Goal: Task Accomplishment & Management: Use online tool/utility

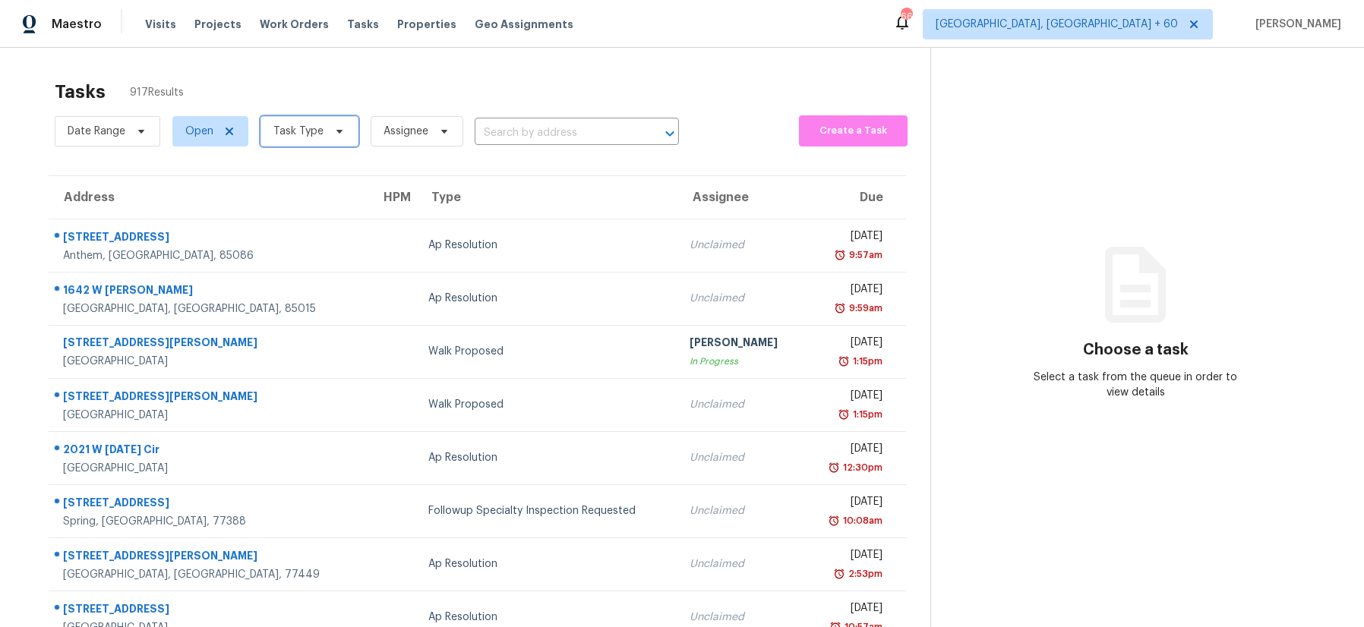
click at [311, 133] on span "Task Type" at bounding box center [298, 131] width 50 height 15
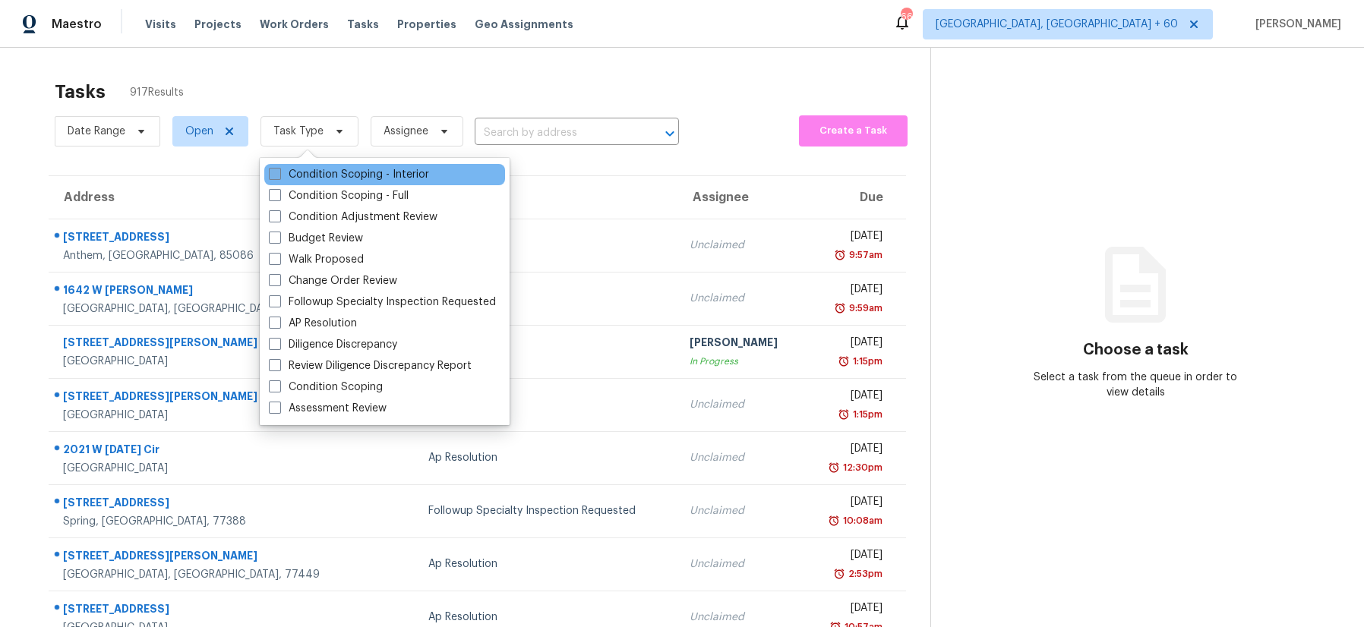
click at [270, 172] on span at bounding box center [275, 174] width 12 height 12
click at [270, 172] on input "Condition Scoping - Interior" at bounding box center [274, 172] width 10 height 10
checkbox input "true"
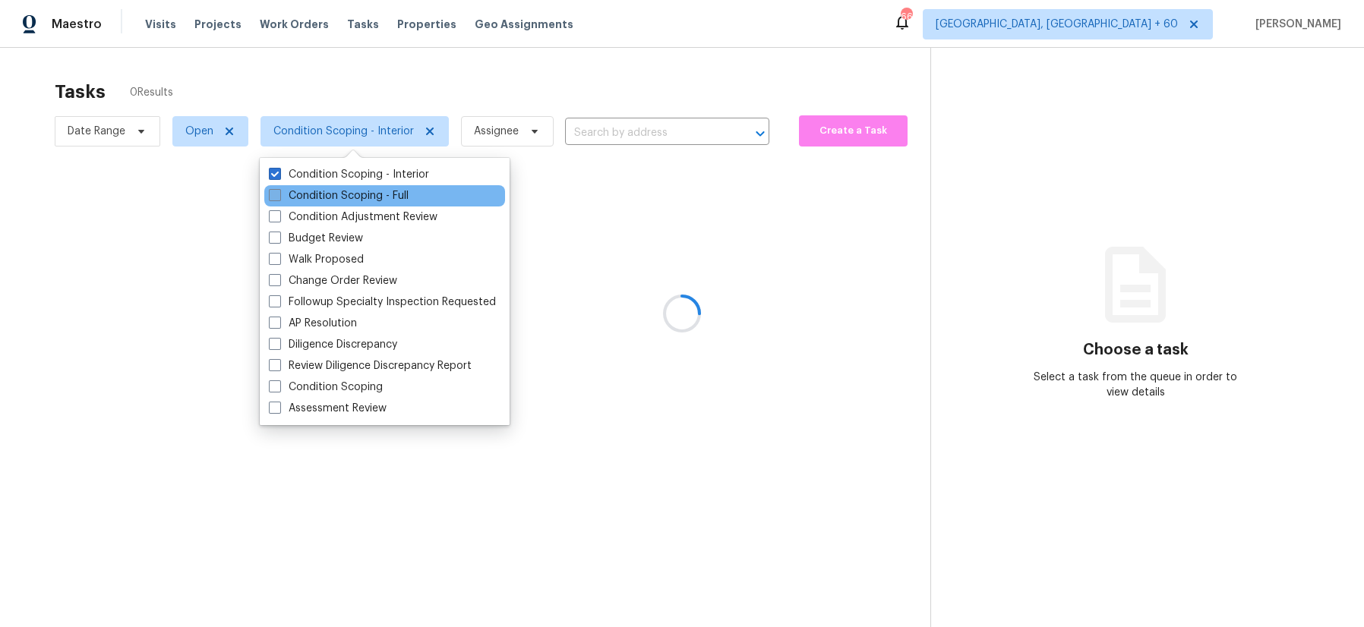
click at [269, 196] on span at bounding box center [275, 195] width 12 height 12
click at [269, 196] on input "Condition Scoping - Full" at bounding box center [274, 193] width 10 height 10
checkbox input "true"
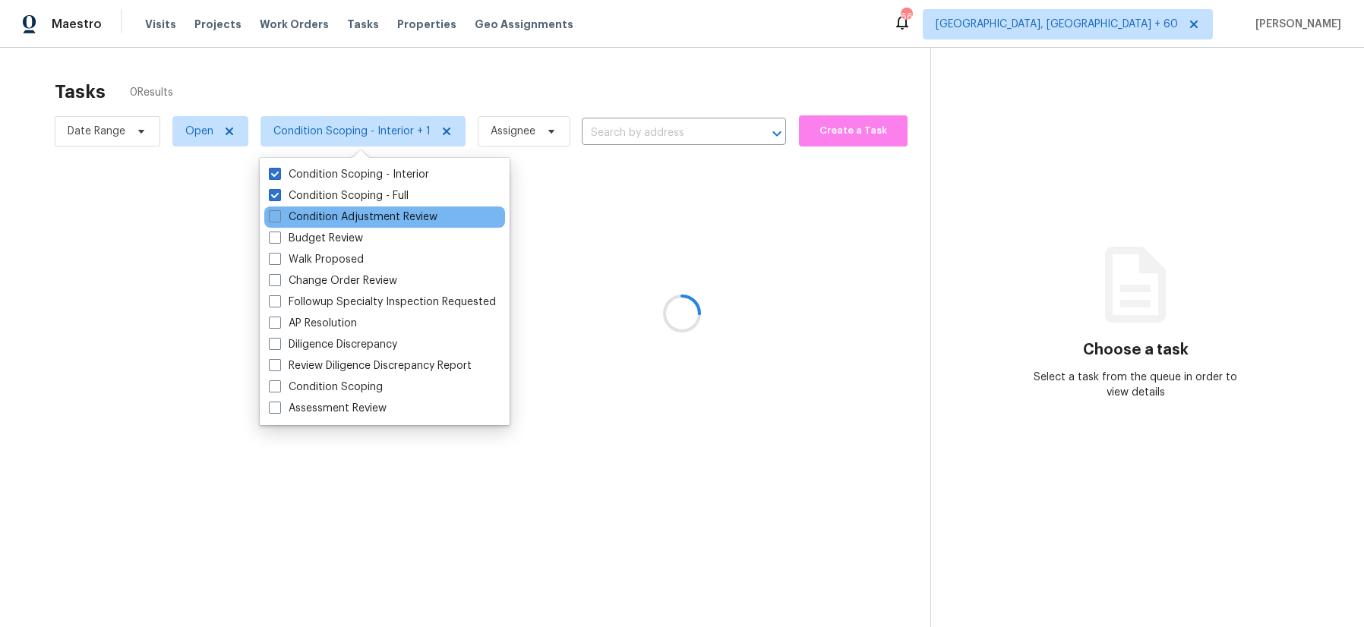
click at [271, 208] on div "Condition Adjustment Review" at bounding box center [384, 217] width 241 height 21
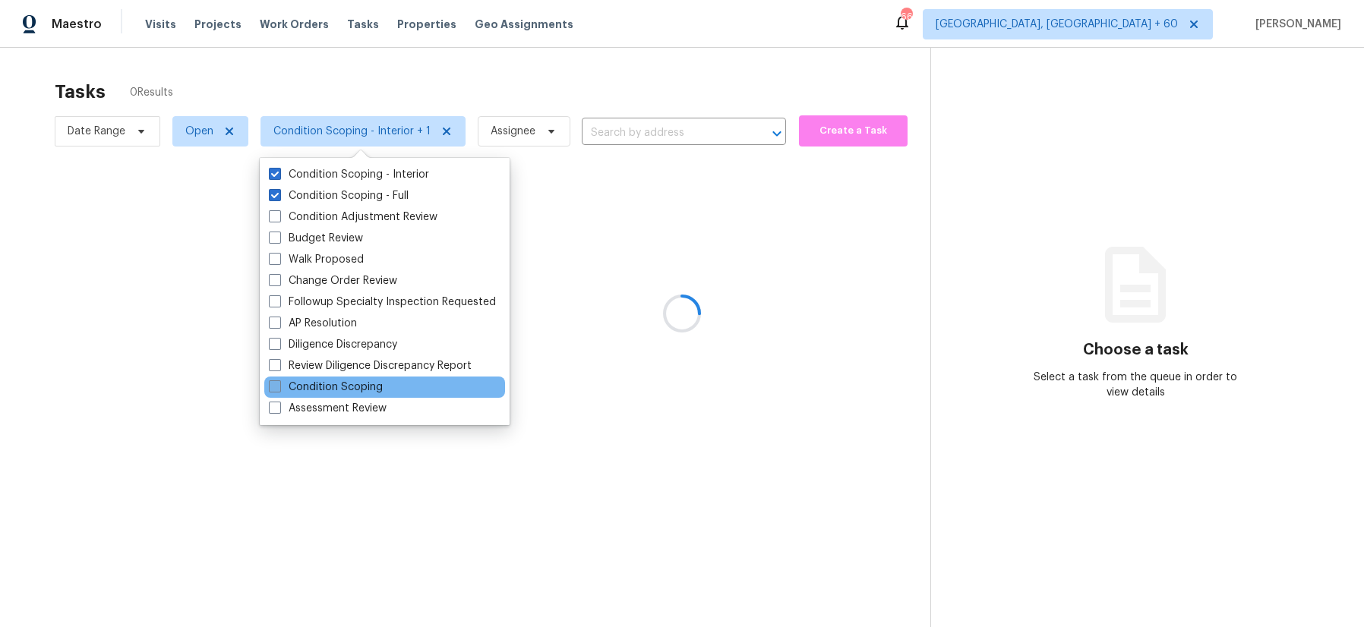
click at [271, 384] on span at bounding box center [275, 387] width 12 height 12
click at [271, 384] on input "Condition Scoping" at bounding box center [274, 385] width 10 height 10
checkbox input "true"
click at [246, 377] on div at bounding box center [682, 313] width 1364 height 627
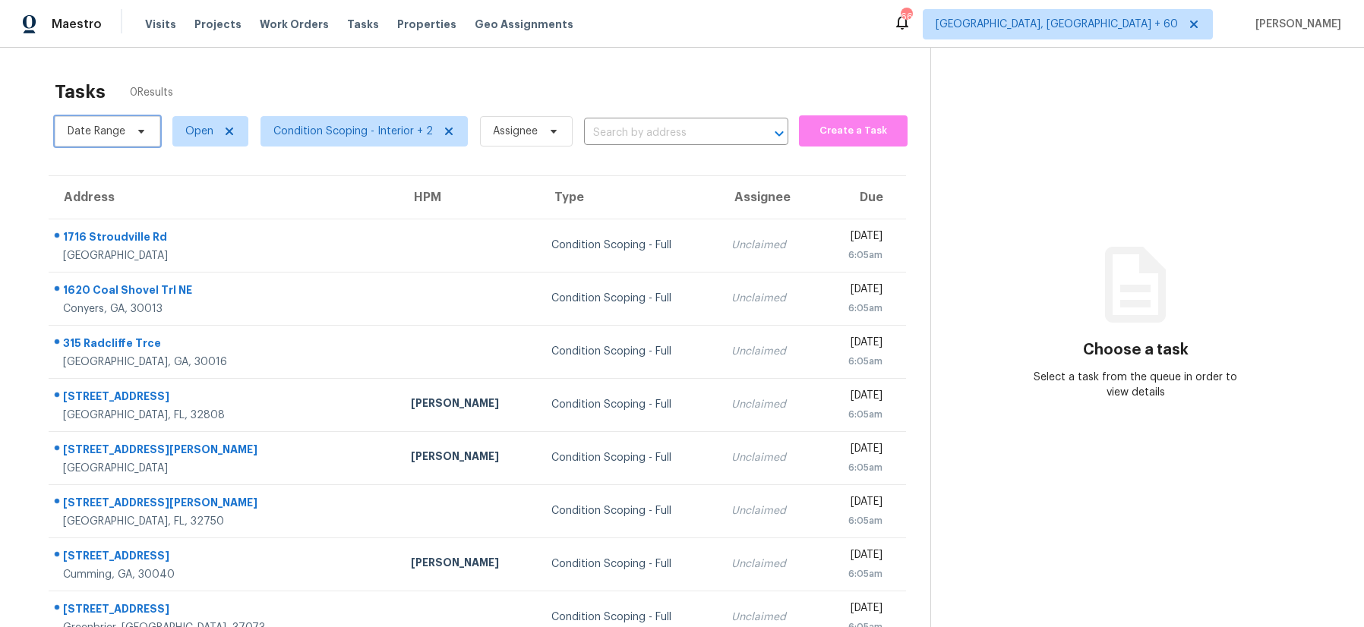
click at [144, 133] on icon at bounding box center [141, 131] width 12 height 12
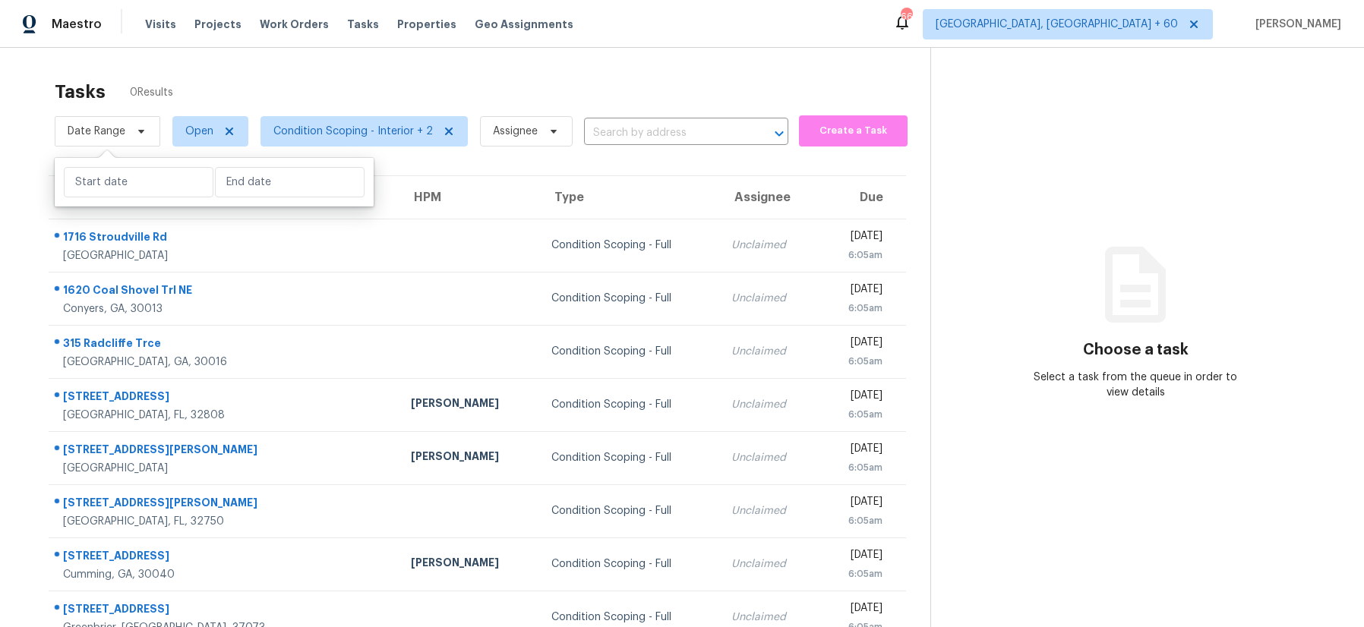
click at [659, 155] on section "Tasks 0 Results Date Range Open Condition Scoping - Interior + 2 Assignee ​ Cre…" at bounding box center [477, 417] width 906 height 691
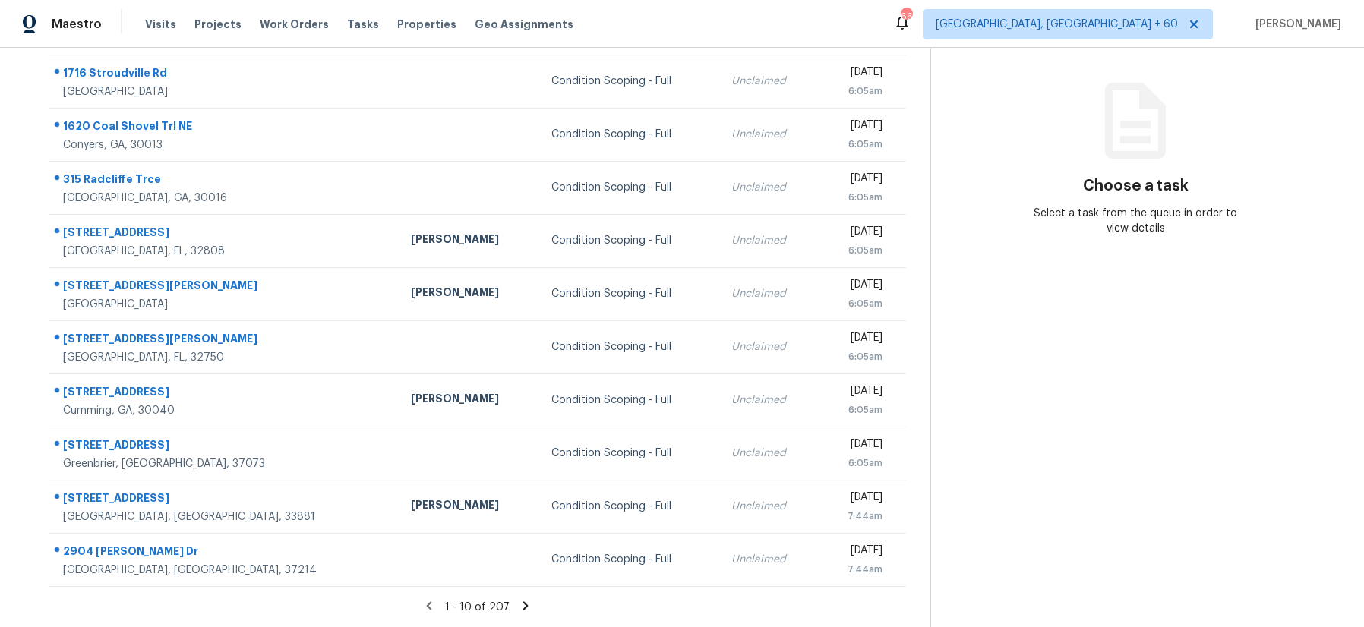
click at [520, 601] on icon at bounding box center [526, 606] width 14 height 14
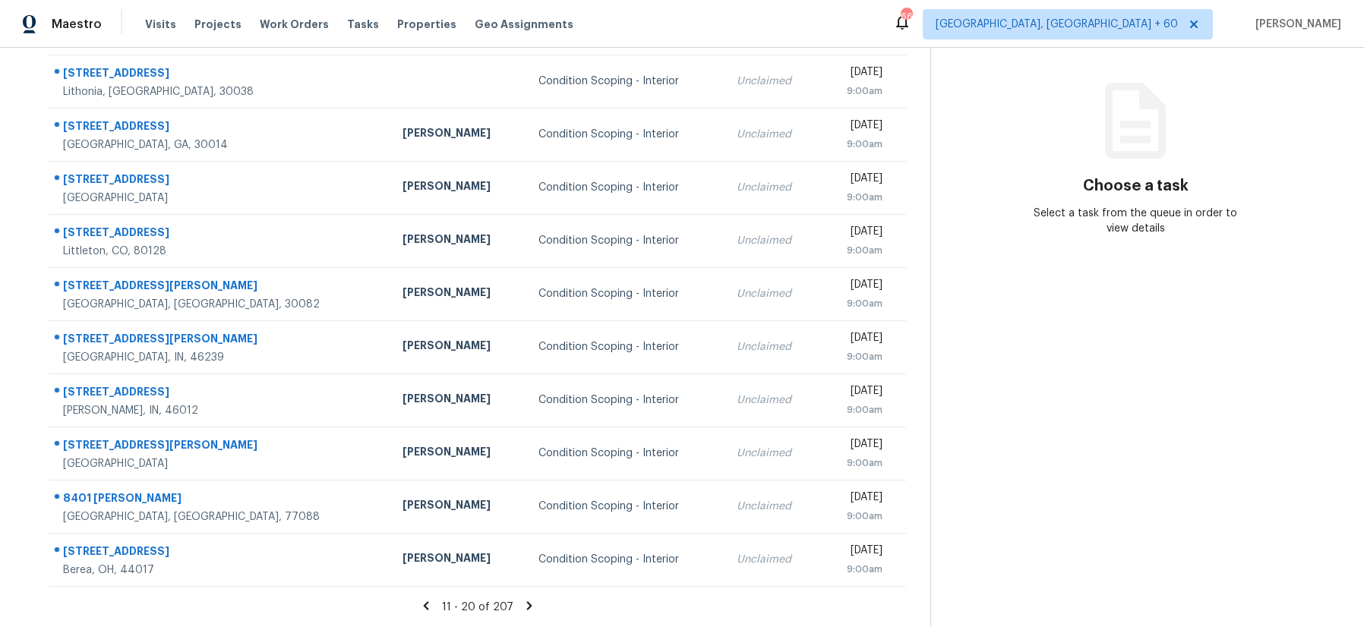
click at [523, 601] on icon at bounding box center [530, 606] width 14 height 14
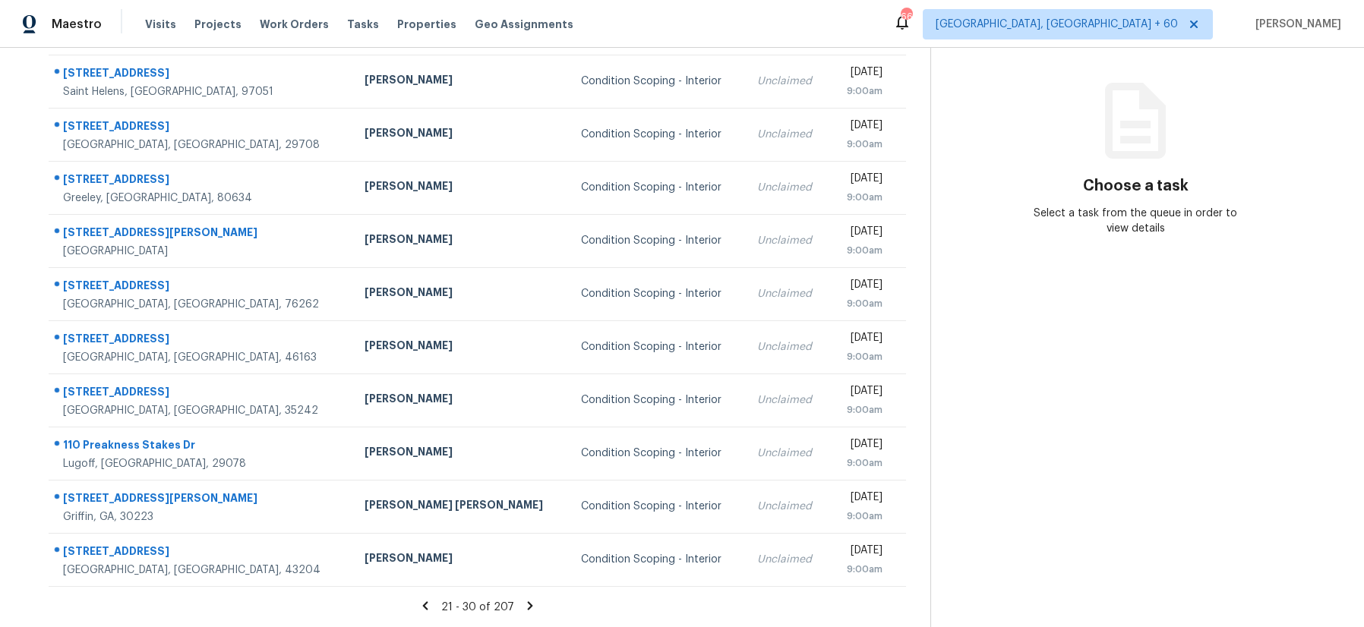
click at [523, 601] on icon at bounding box center [530, 606] width 14 height 14
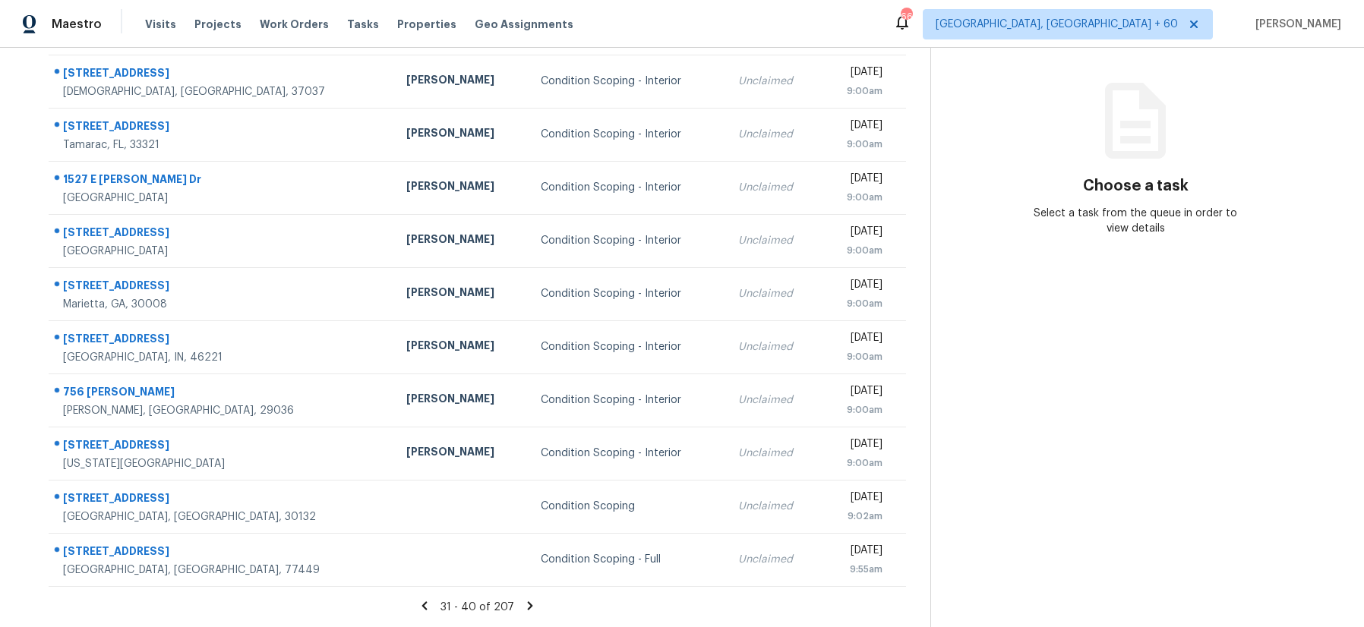
click at [523, 601] on icon at bounding box center [530, 606] width 14 height 14
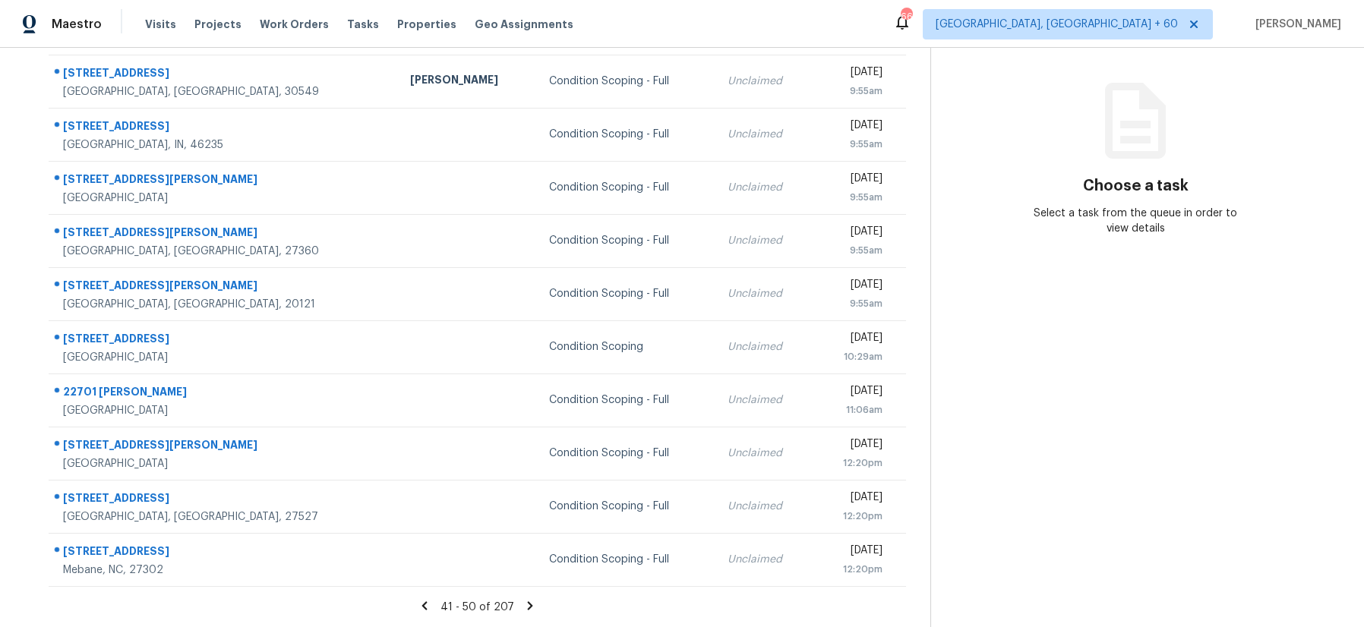
click at [523, 601] on icon at bounding box center [530, 606] width 14 height 14
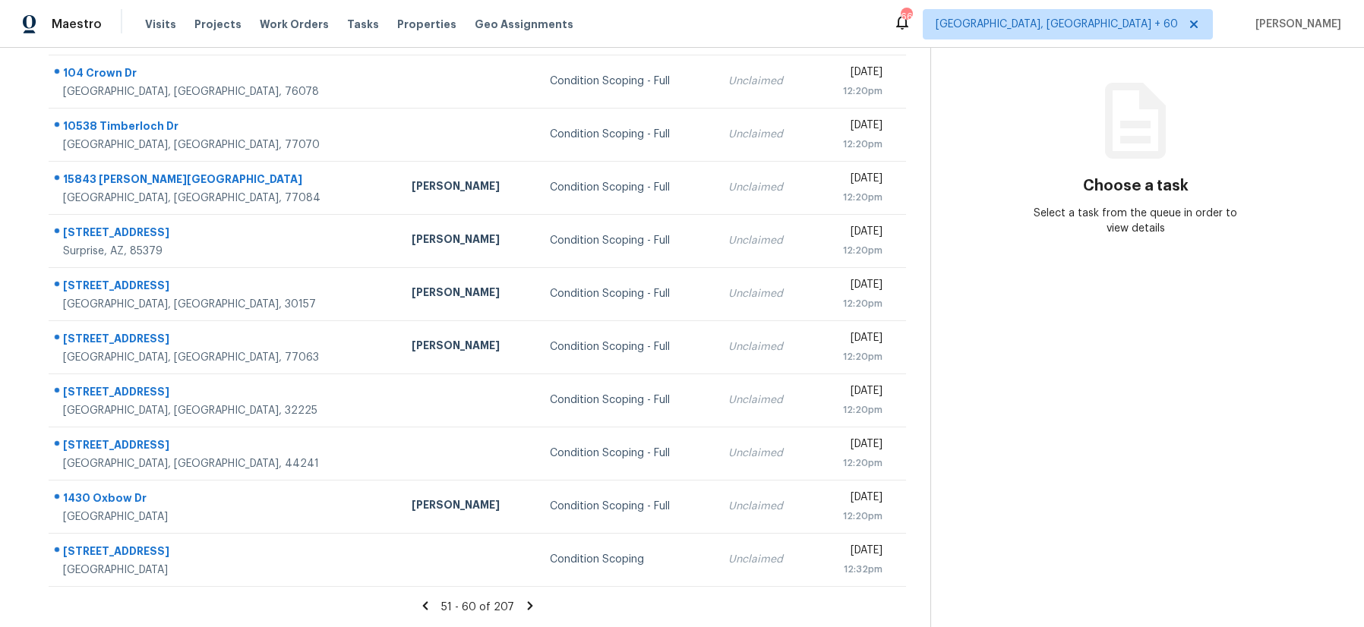
click at [523, 601] on icon at bounding box center [530, 606] width 14 height 14
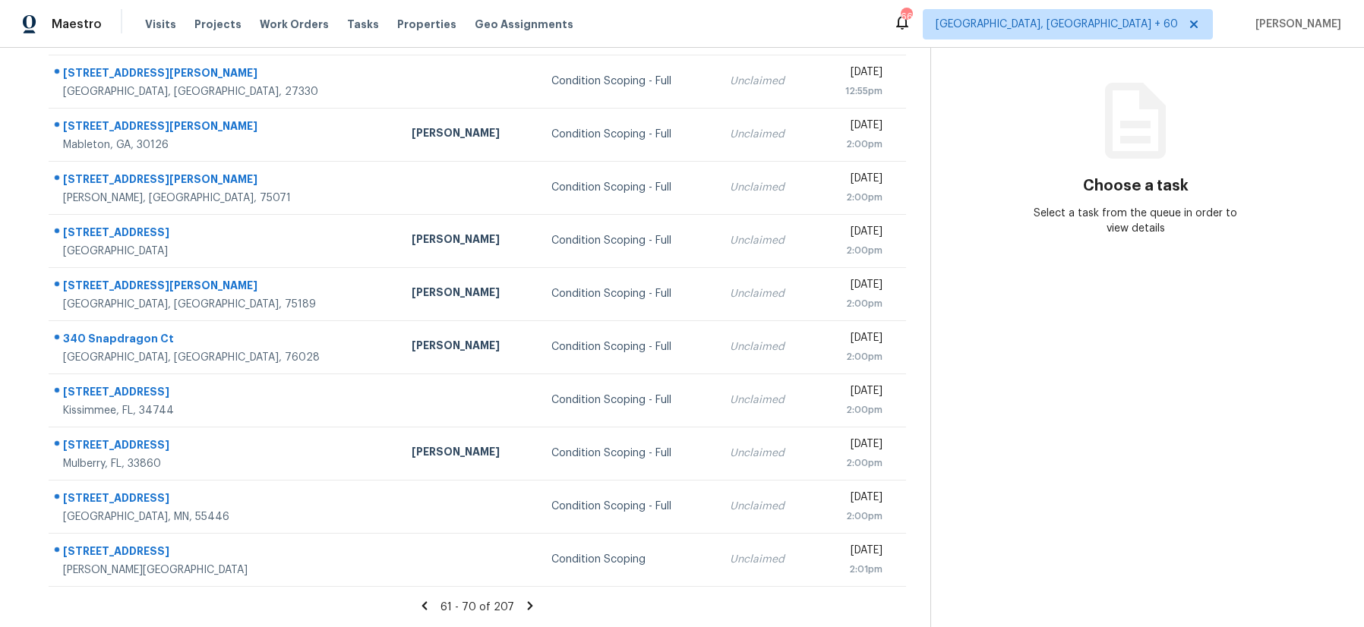
click at [528, 601] on icon at bounding box center [530, 606] width 5 height 8
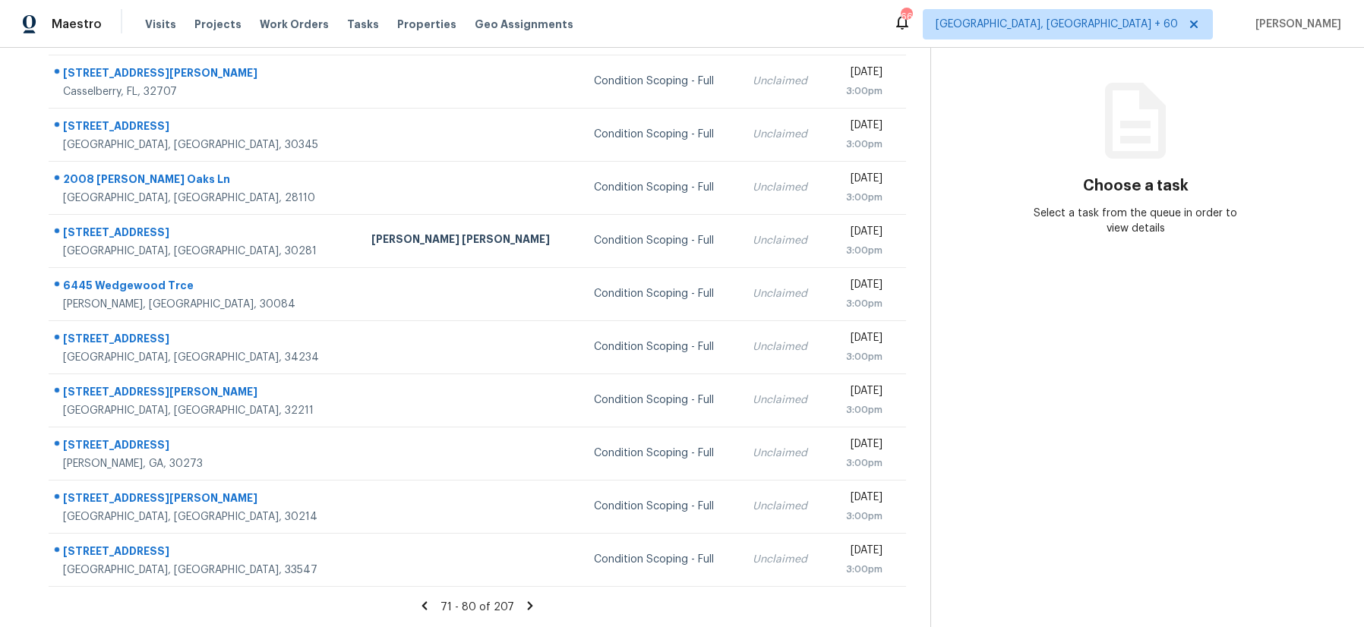
click at [524, 601] on icon at bounding box center [530, 606] width 14 height 14
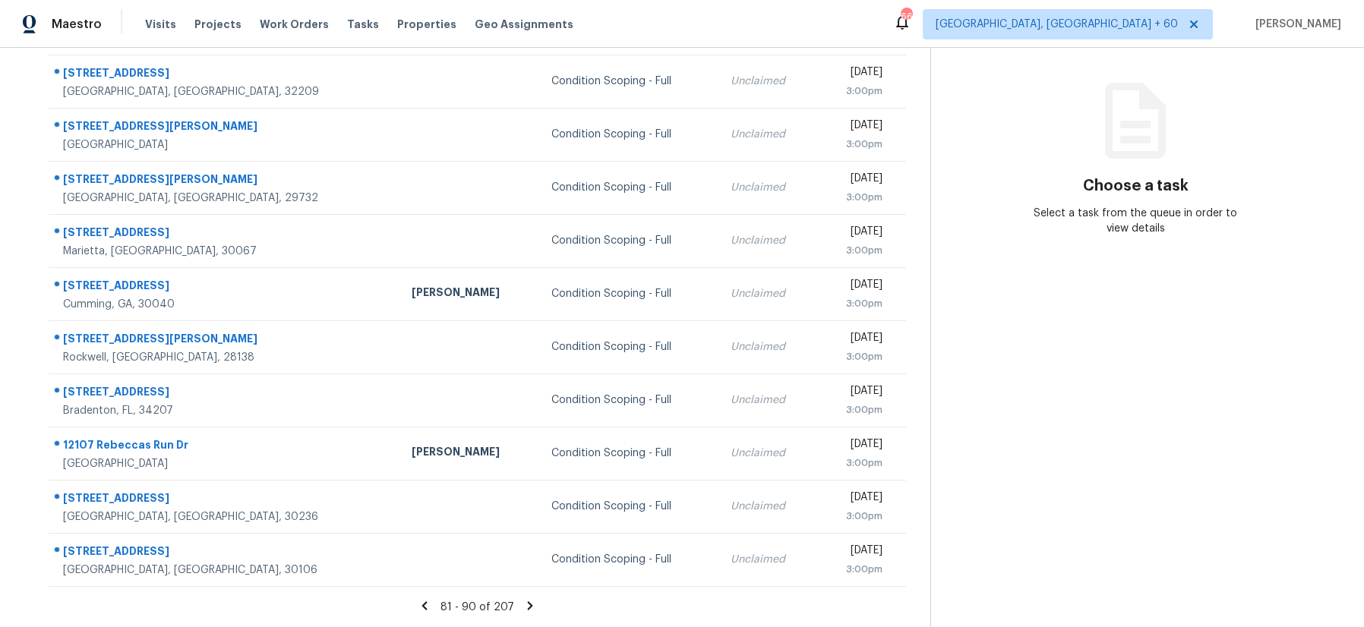
click at [524, 601] on icon at bounding box center [530, 606] width 14 height 14
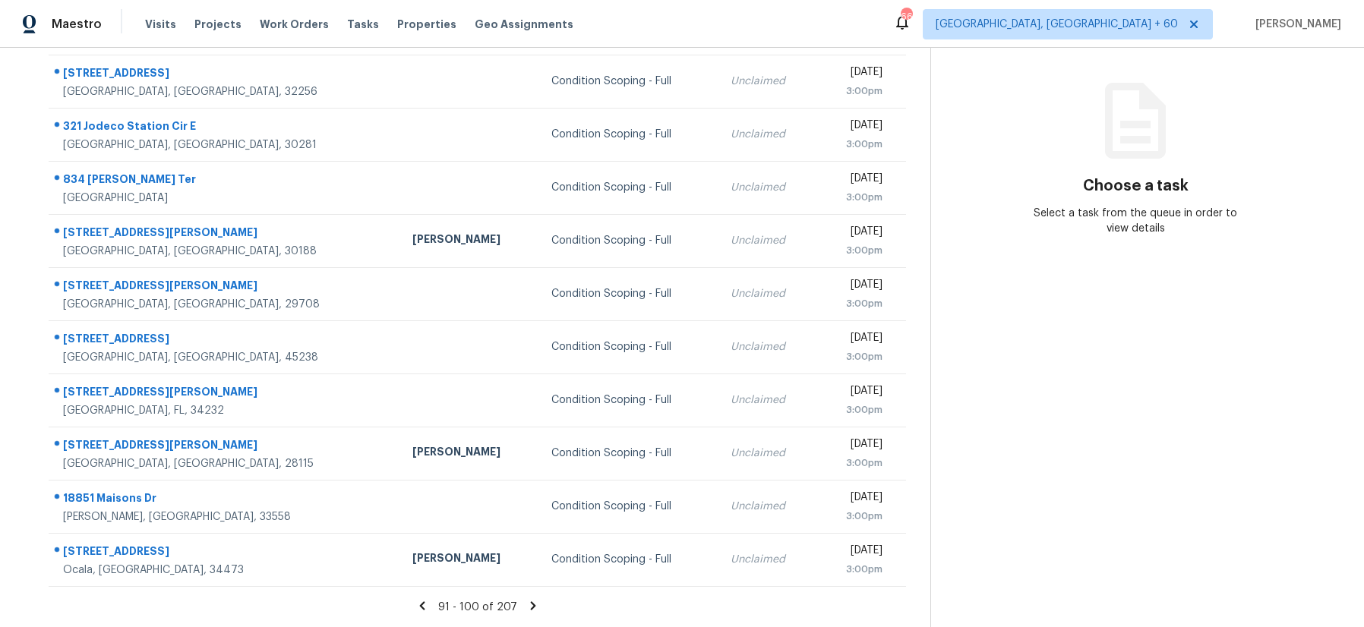
click at [526, 601] on icon at bounding box center [533, 606] width 14 height 14
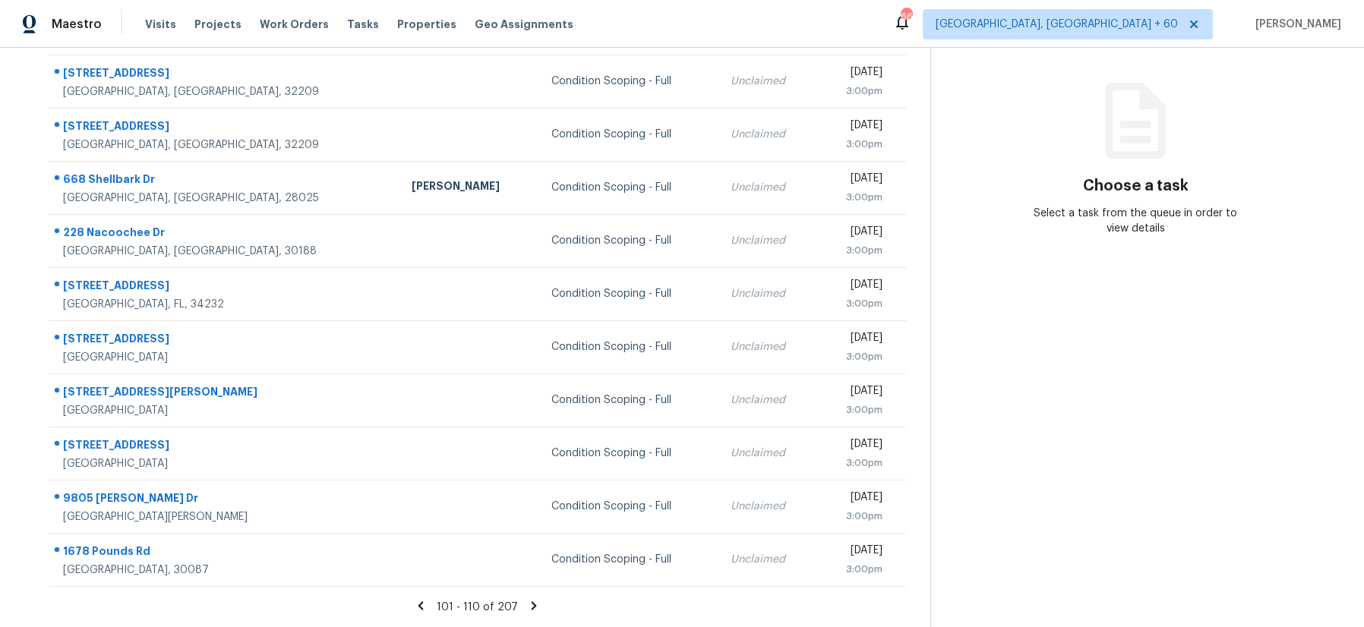
click at [527, 601] on icon at bounding box center [534, 606] width 14 height 14
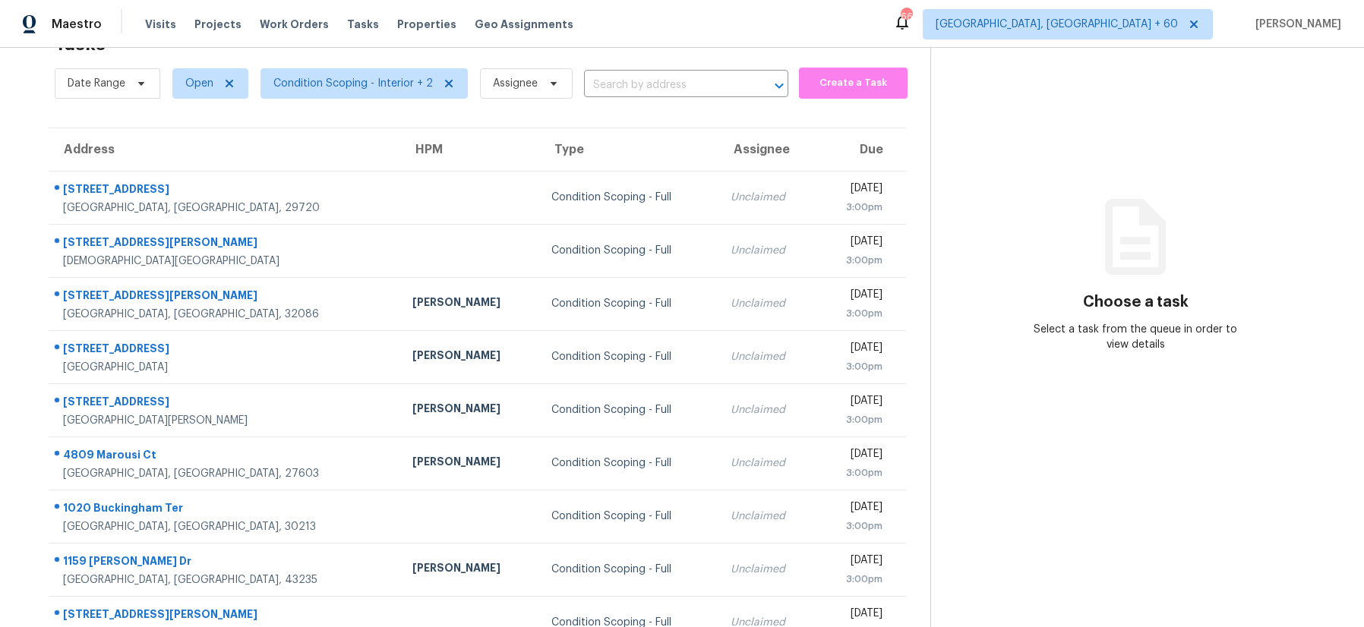
scroll to position [164, 0]
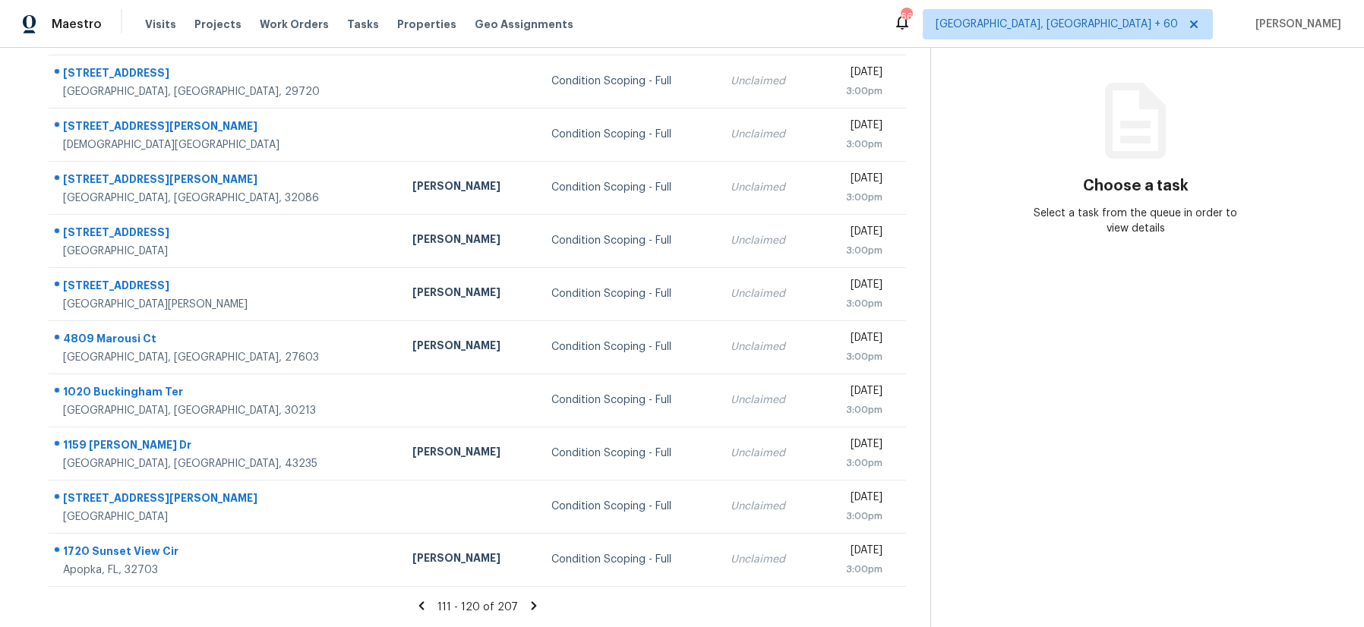
click at [527, 601] on icon at bounding box center [534, 606] width 14 height 14
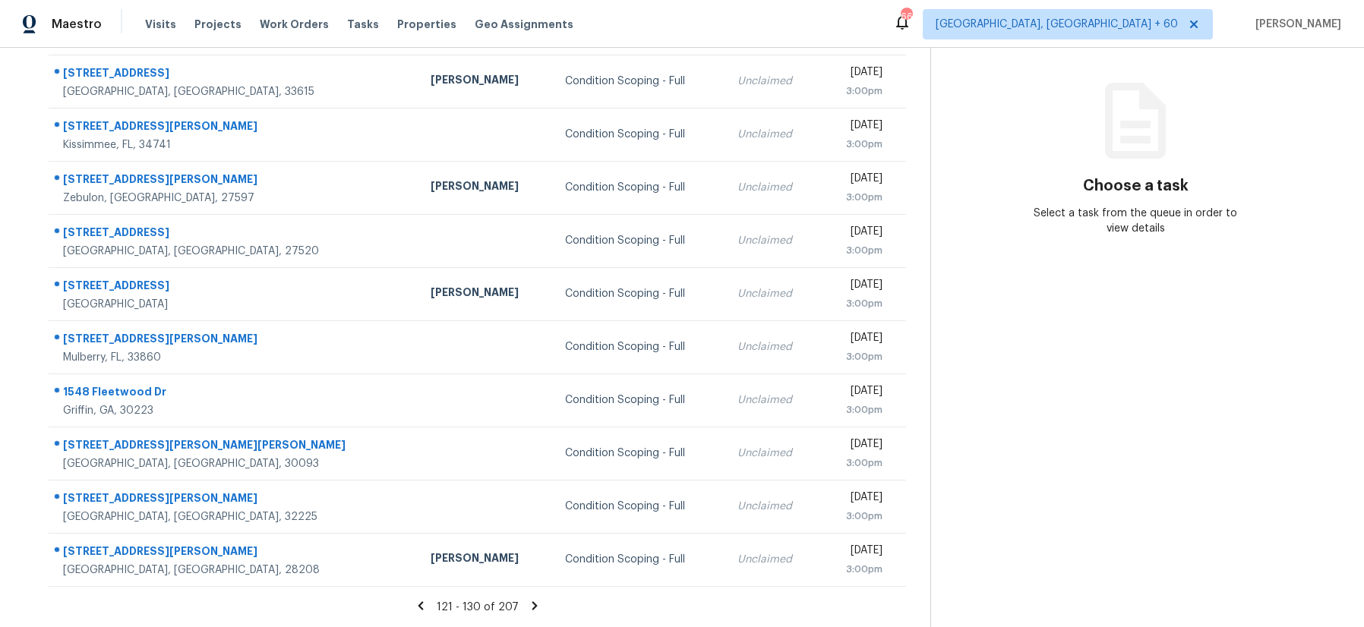
click at [528, 601] on icon at bounding box center [535, 606] width 14 height 14
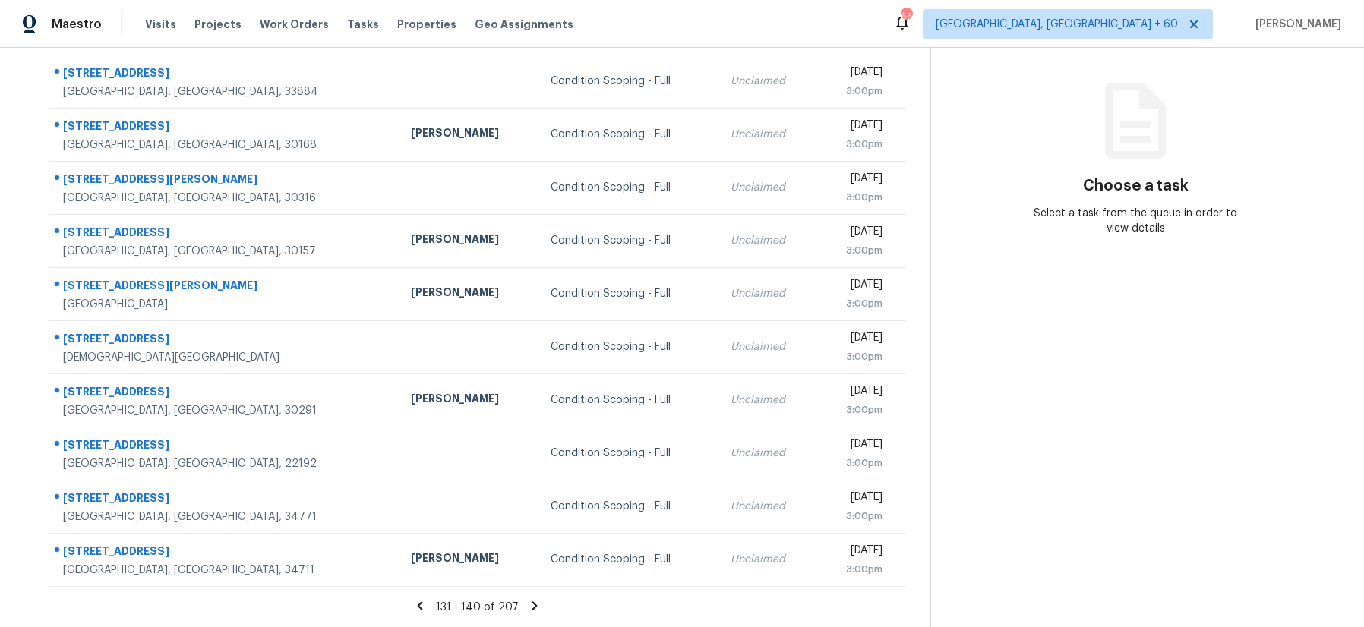
click at [528, 601] on icon at bounding box center [535, 606] width 14 height 14
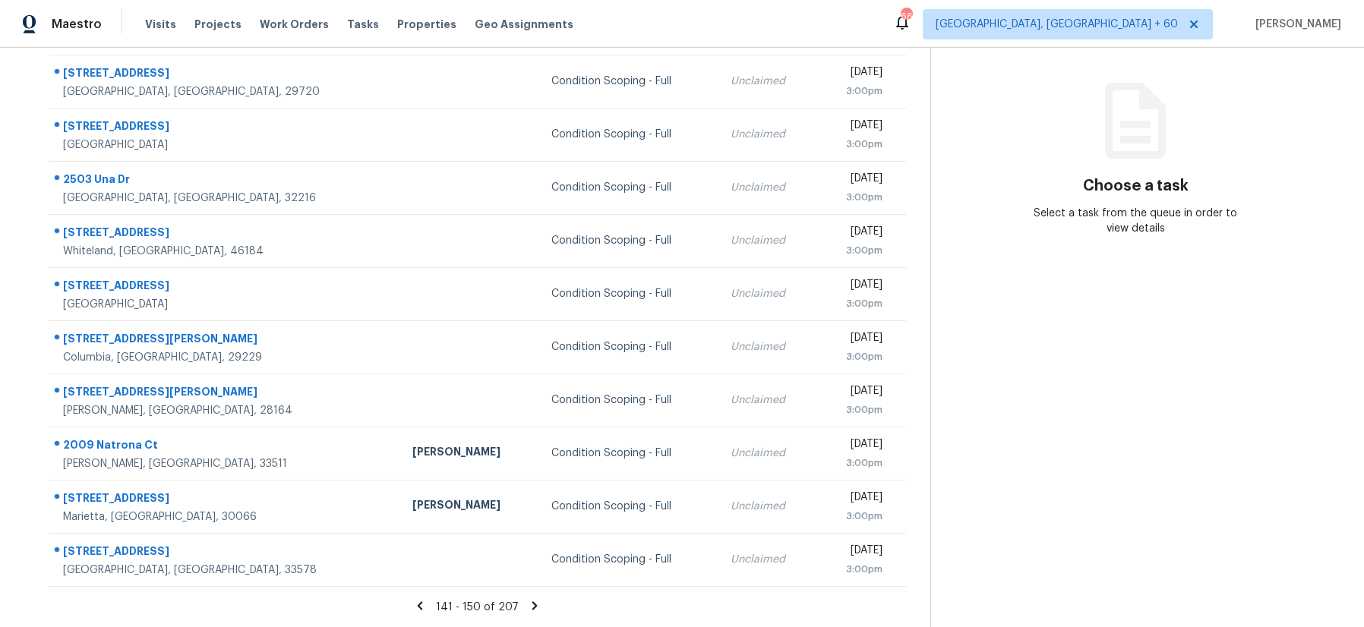
click at [528, 601] on icon at bounding box center [535, 606] width 14 height 14
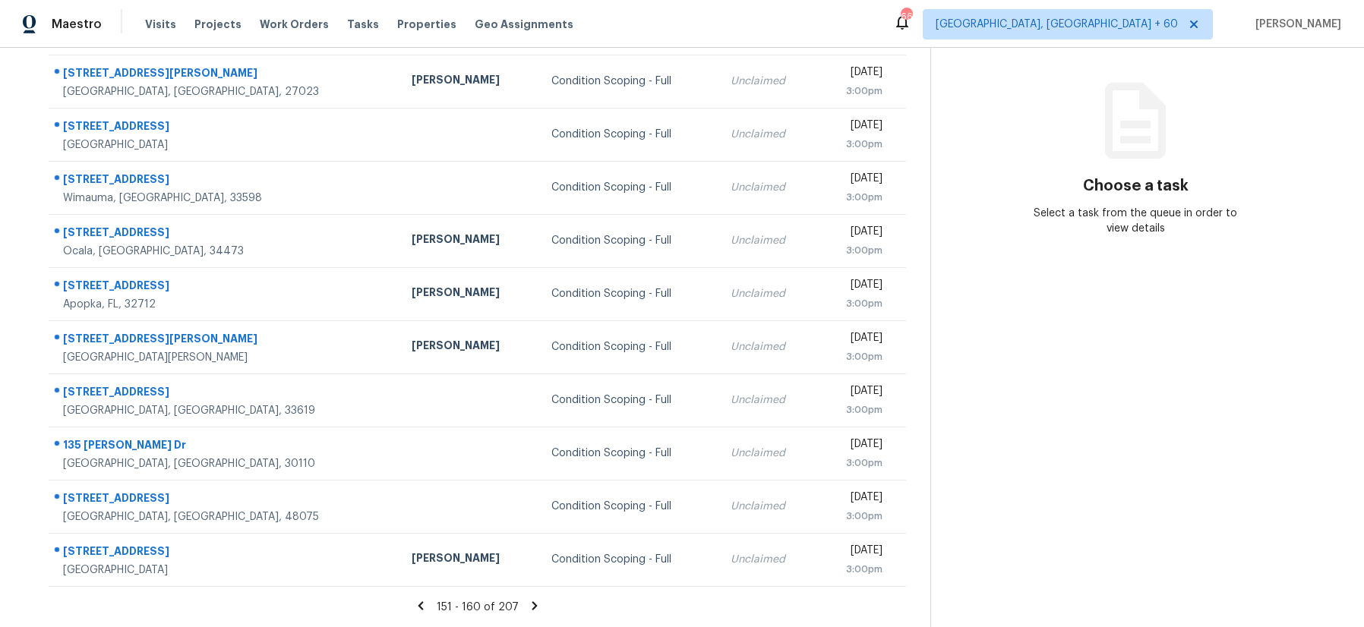
click at [528, 601] on icon at bounding box center [535, 606] width 14 height 14
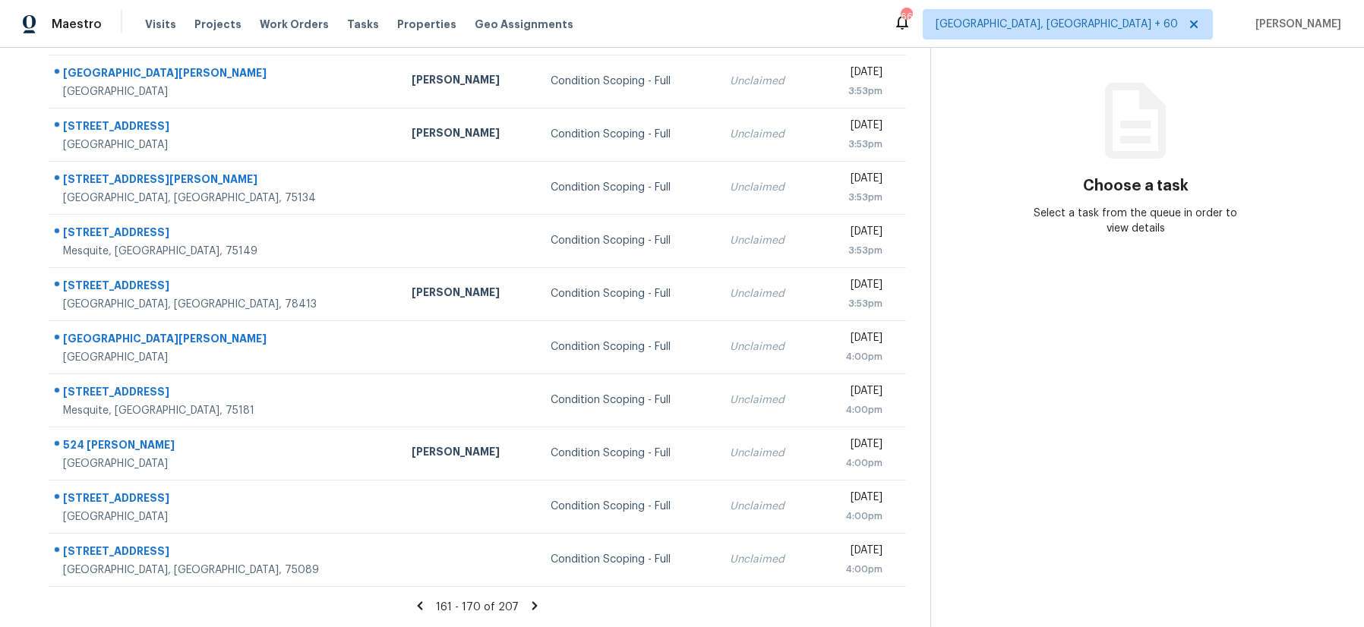
click at [528, 601] on icon at bounding box center [535, 606] width 14 height 14
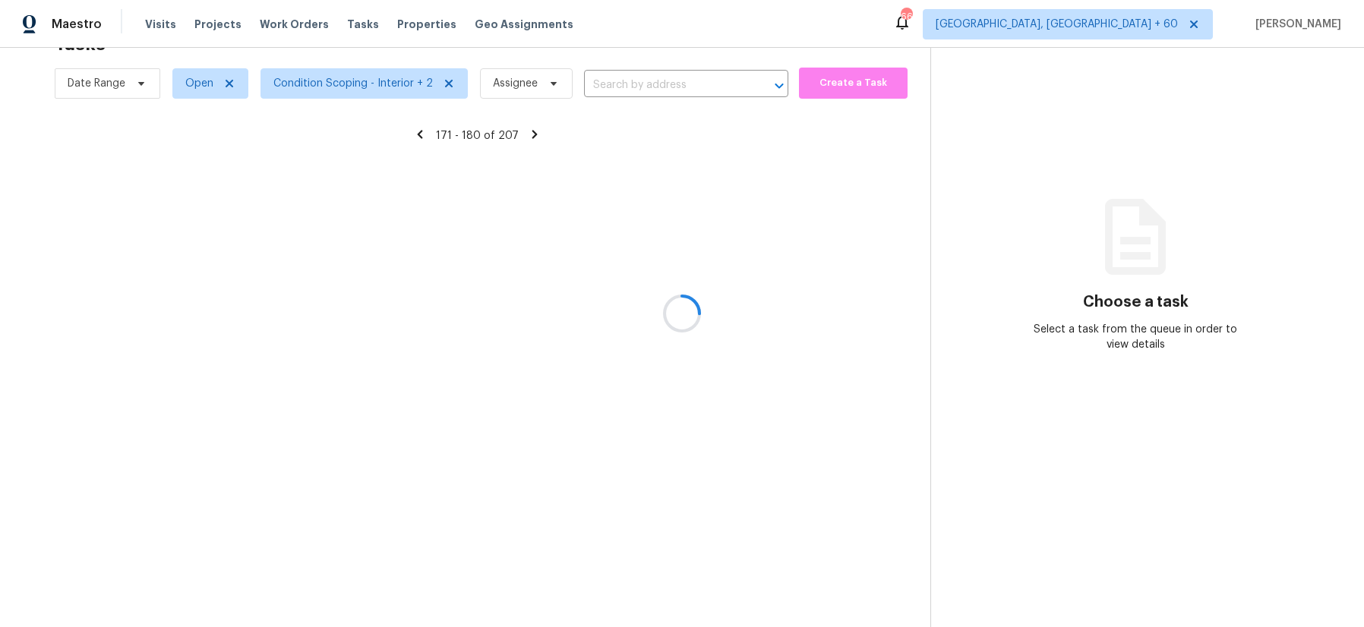
scroll to position [164, 0]
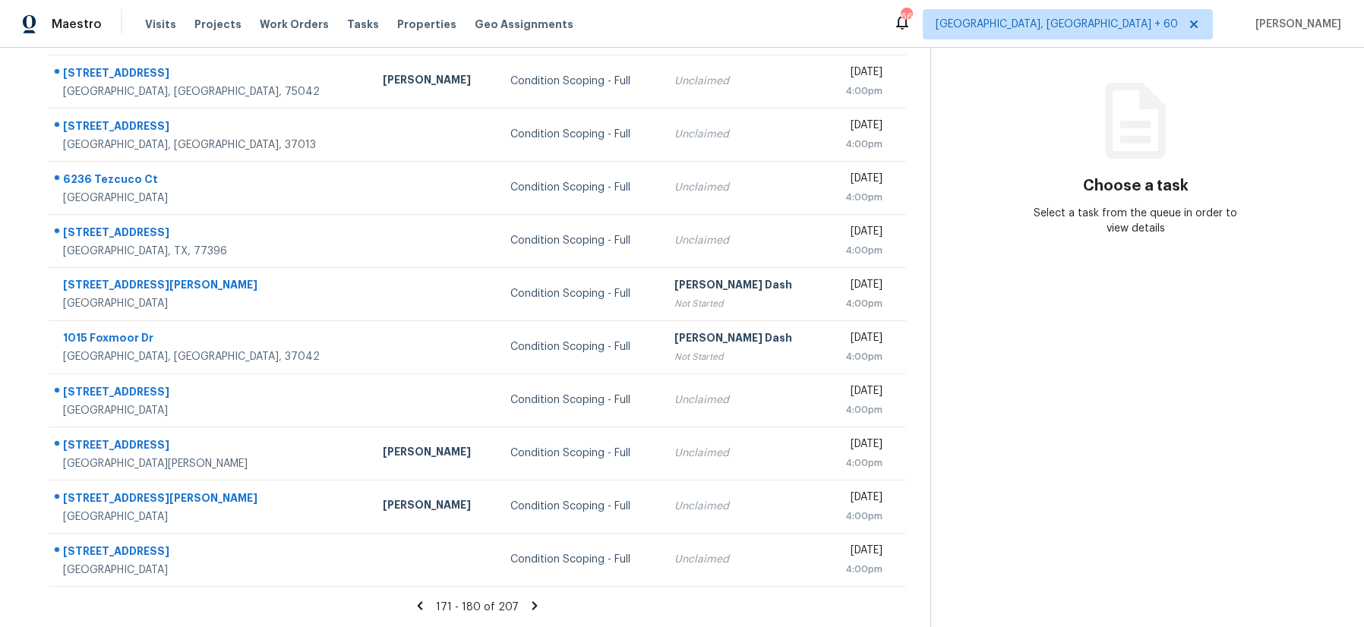
click at [528, 601] on icon at bounding box center [535, 606] width 14 height 14
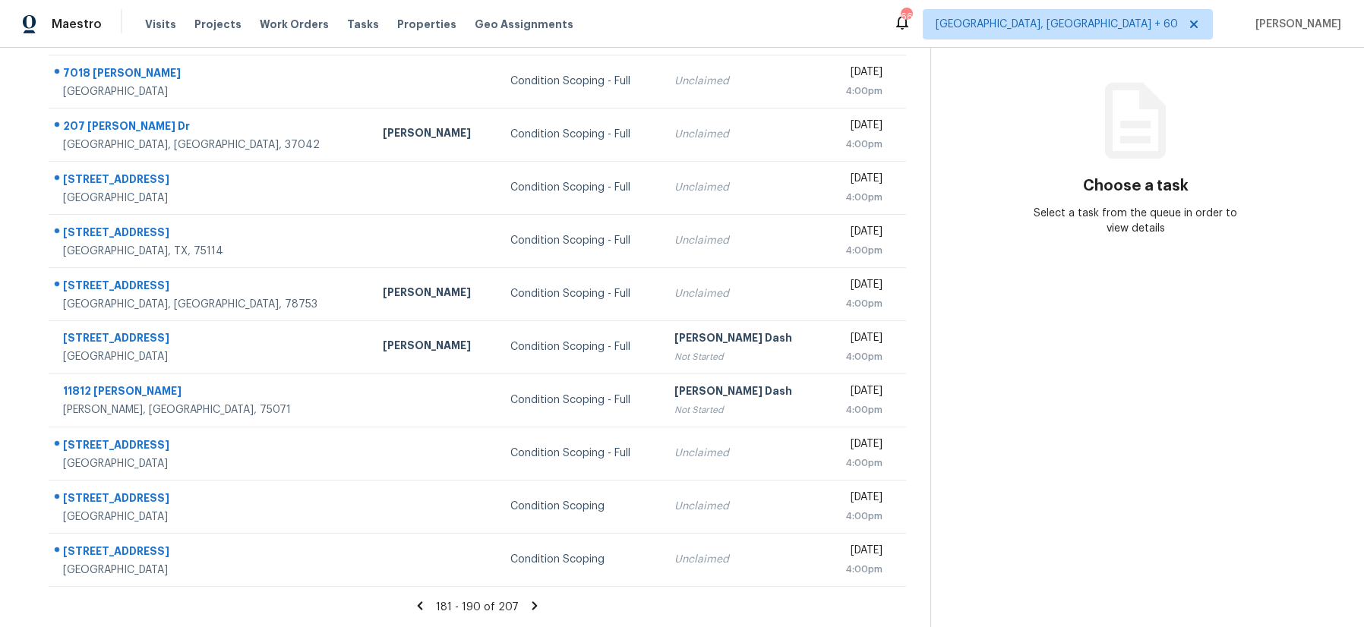
click at [528, 601] on icon at bounding box center [535, 606] width 14 height 14
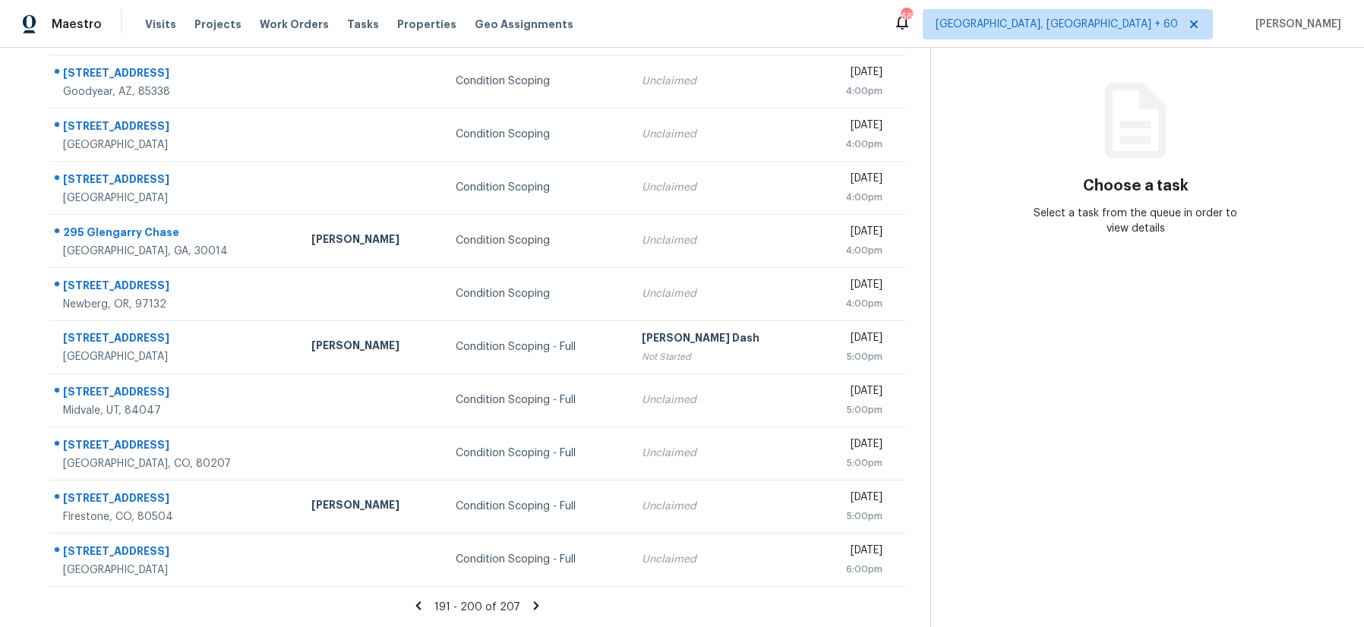
click at [521, 601] on div "191 - 200 of 207" at bounding box center [477, 607] width 906 height 16
click at [529, 601] on icon at bounding box center [536, 606] width 14 height 14
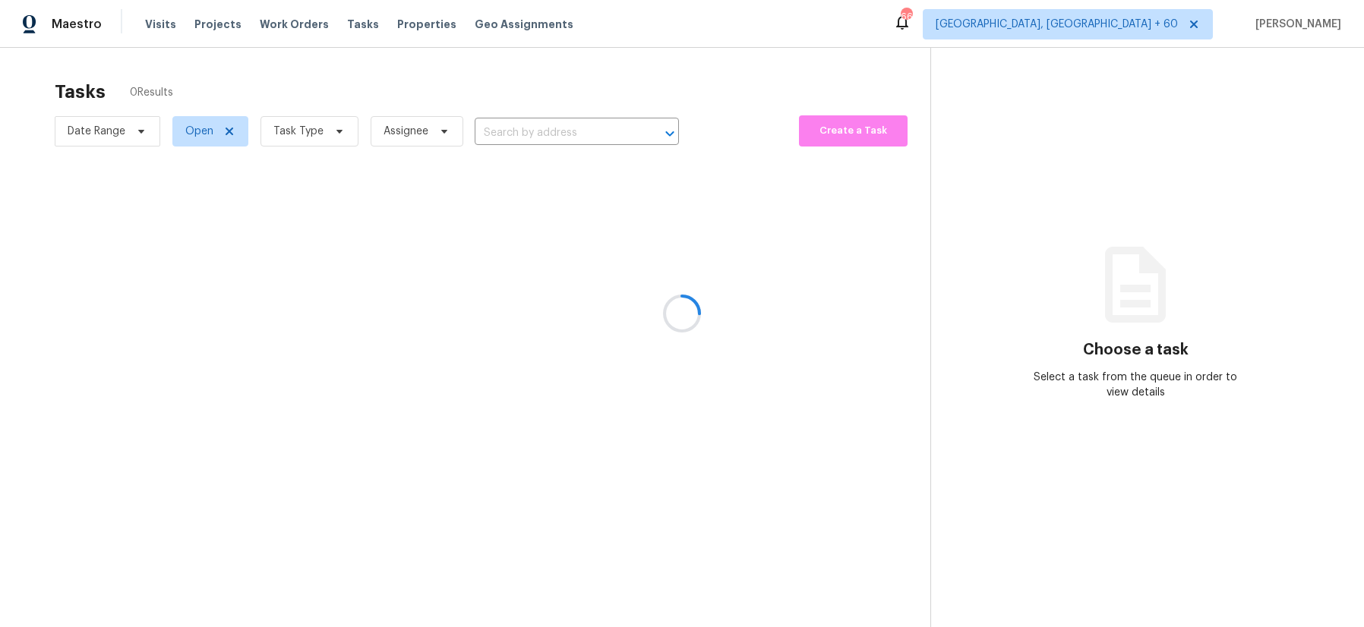
click at [114, 125] on div at bounding box center [682, 313] width 1364 height 627
click at [149, 131] on div at bounding box center [682, 313] width 1364 height 627
click at [324, 128] on div at bounding box center [682, 313] width 1364 height 627
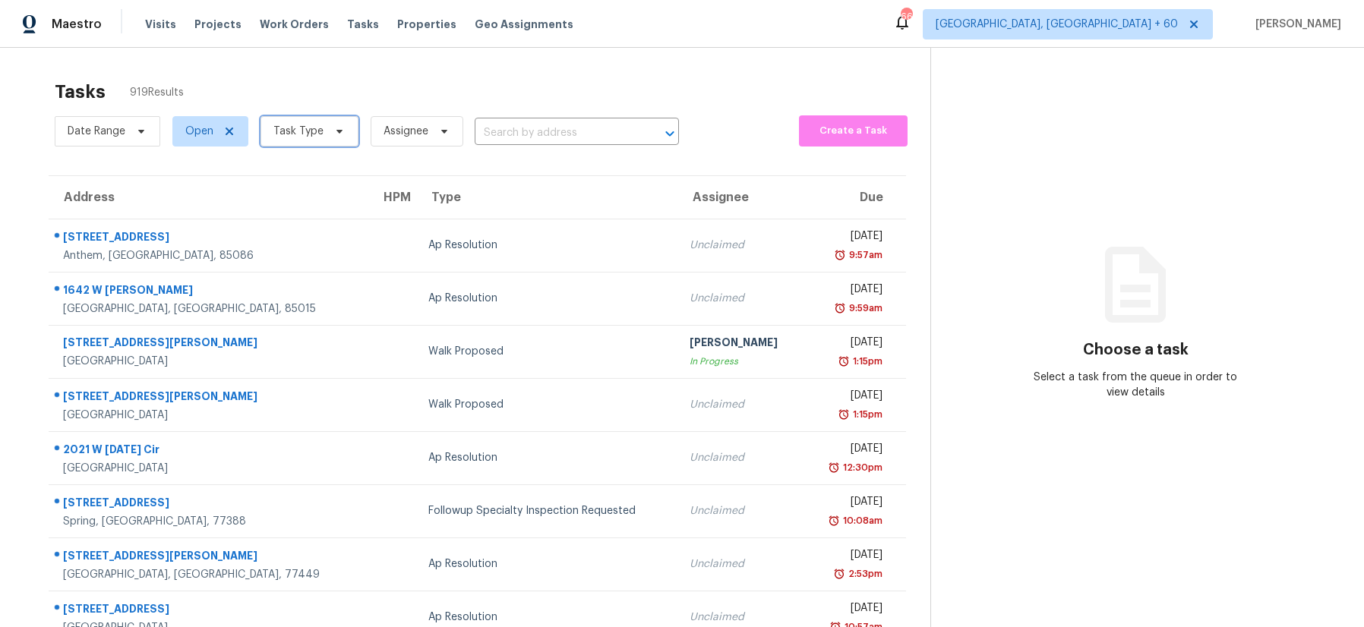
click at [329, 134] on span at bounding box center [337, 131] width 17 height 12
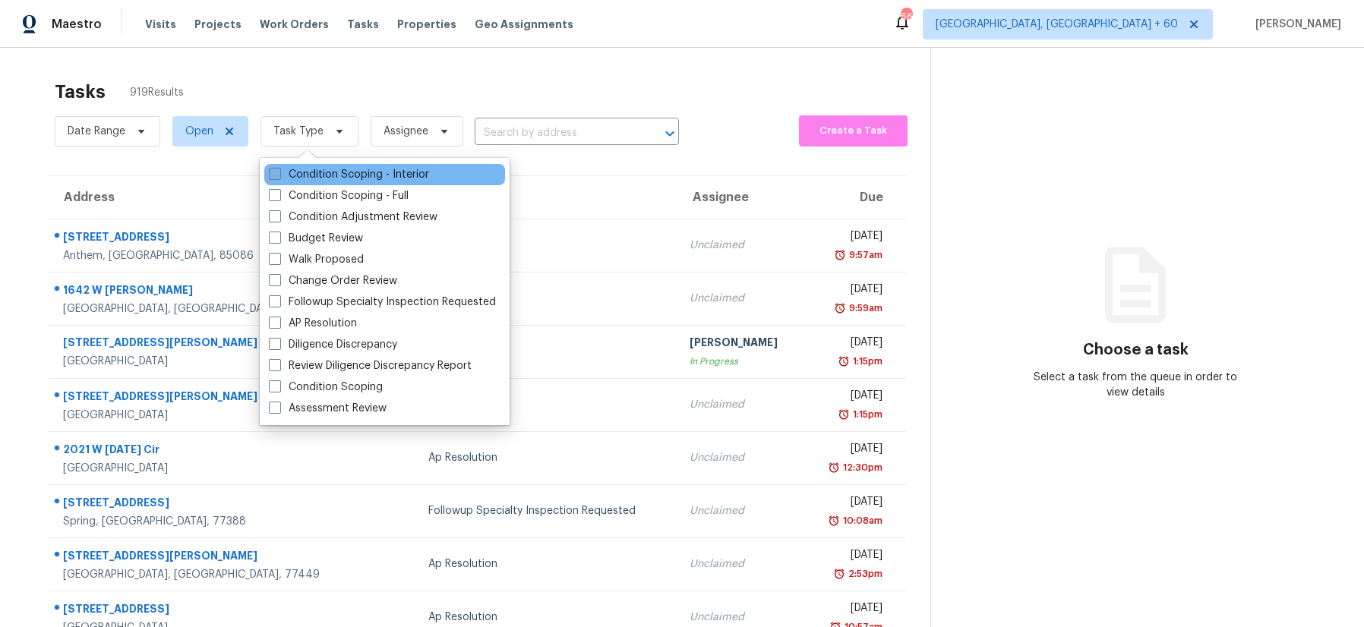
click at [299, 167] on label "Condition Scoping - Interior" at bounding box center [349, 174] width 160 height 15
click at [279, 167] on input "Condition Scoping - Interior" at bounding box center [274, 172] width 10 height 10
checkbox input "true"
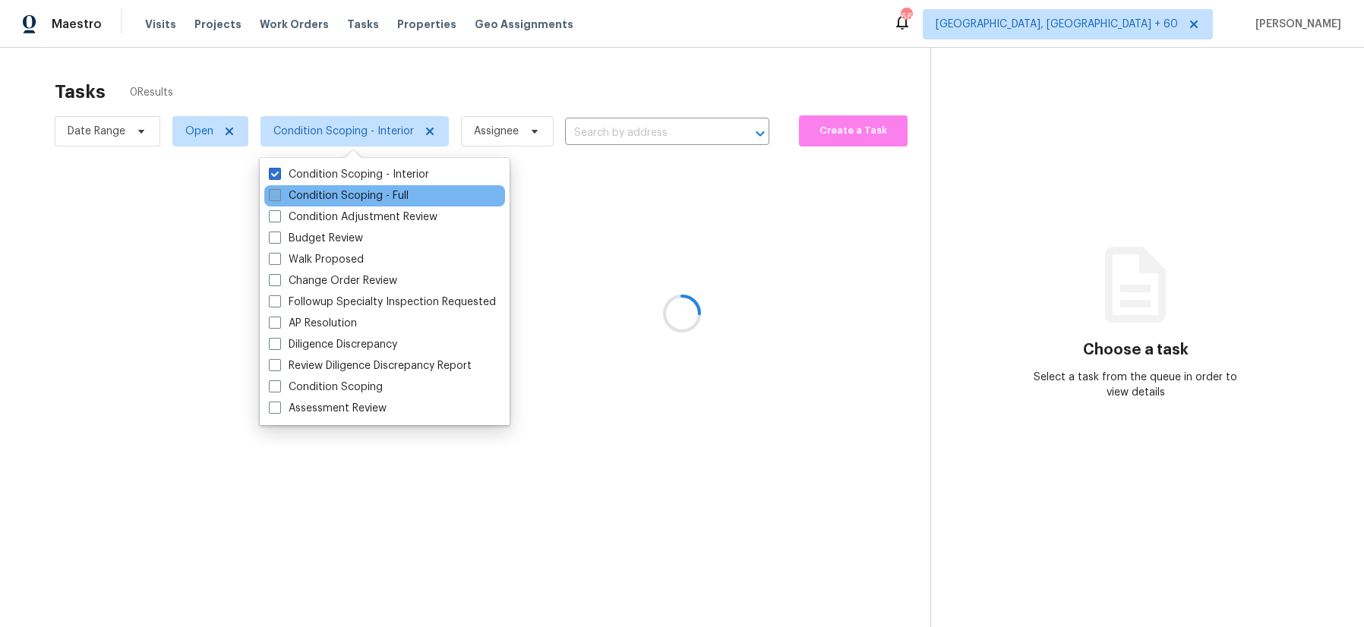
click at [300, 190] on label "Condition Scoping - Full" at bounding box center [339, 195] width 140 height 15
click at [279, 190] on input "Condition Scoping - Full" at bounding box center [274, 193] width 10 height 10
checkbox input "true"
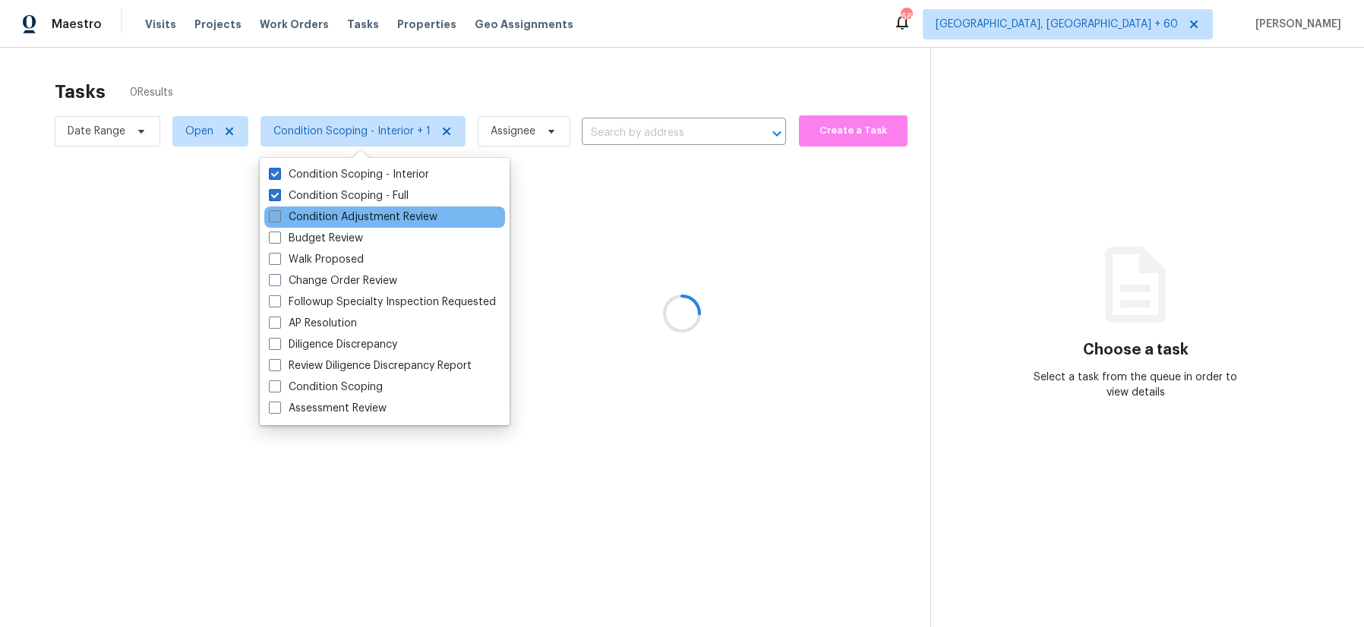
click at [300, 211] on label "Condition Adjustment Review" at bounding box center [353, 217] width 169 height 15
click at [279, 211] on input "Condition Adjustment Review" at bounding box center [274, 215] width 10 height 10
checkbox input "true"
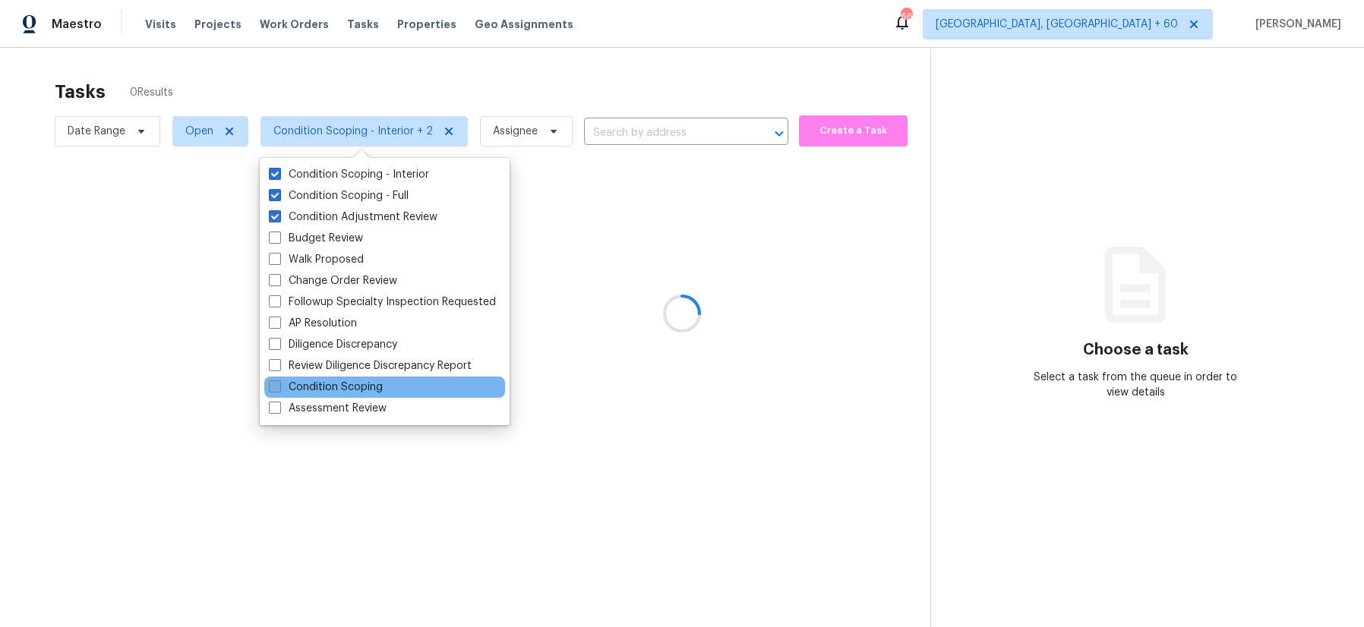
click at [311, 390] on label "Condition Scoping" at bounding box center [326, 387] width 114 height 15
click at [279, 390] on input "Condition Scoping" at bounding box center [274, 385] width 10 height 10
checkbox input "true"
click at [195, 326] on div at bounding box center [682, 313] width 1364 height 627
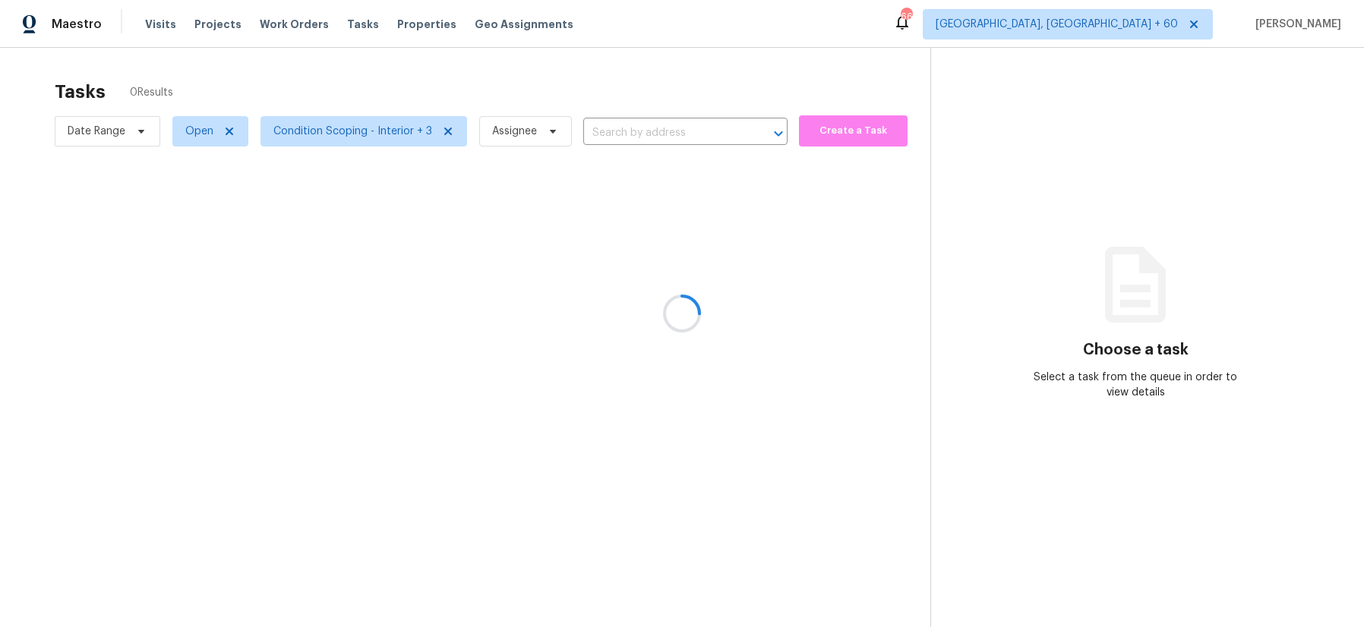
click at [149, 138] on div at bounding box center [682, 313] width 1364 height 627
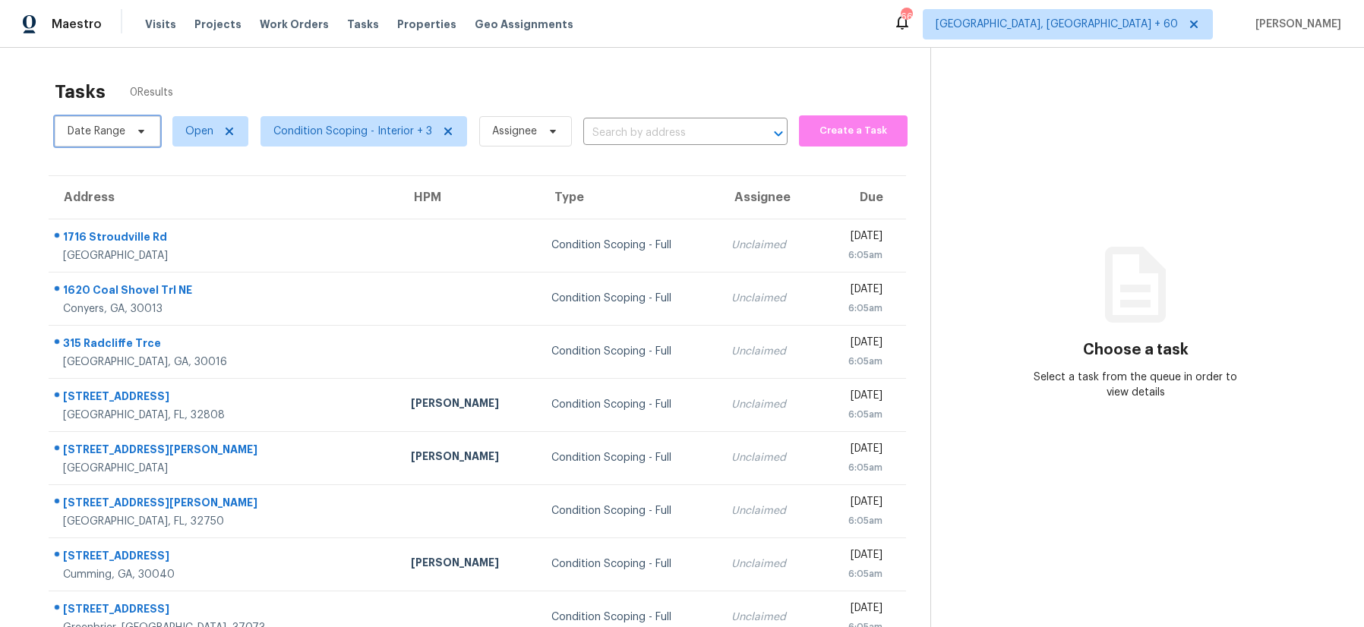
click at [141, 135] on icon at bounding box center [141, 131] width 12 height 12
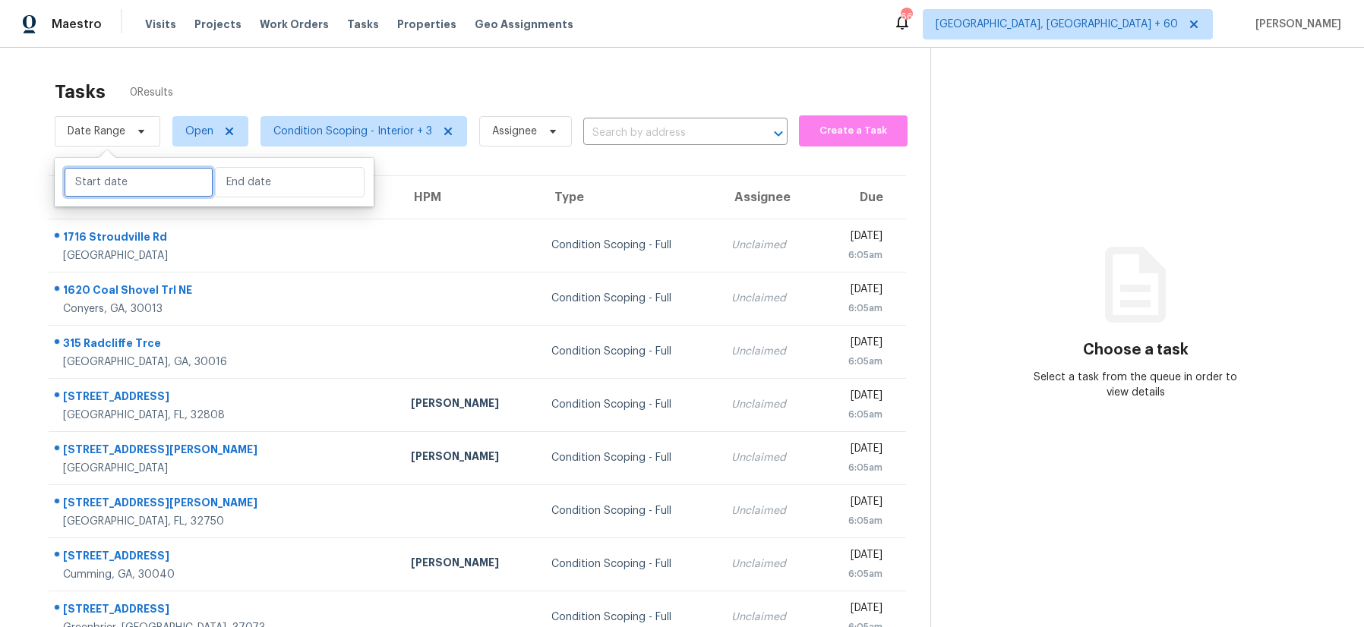
select select "8"
select select "2025"
select select "9"
select select "2025"
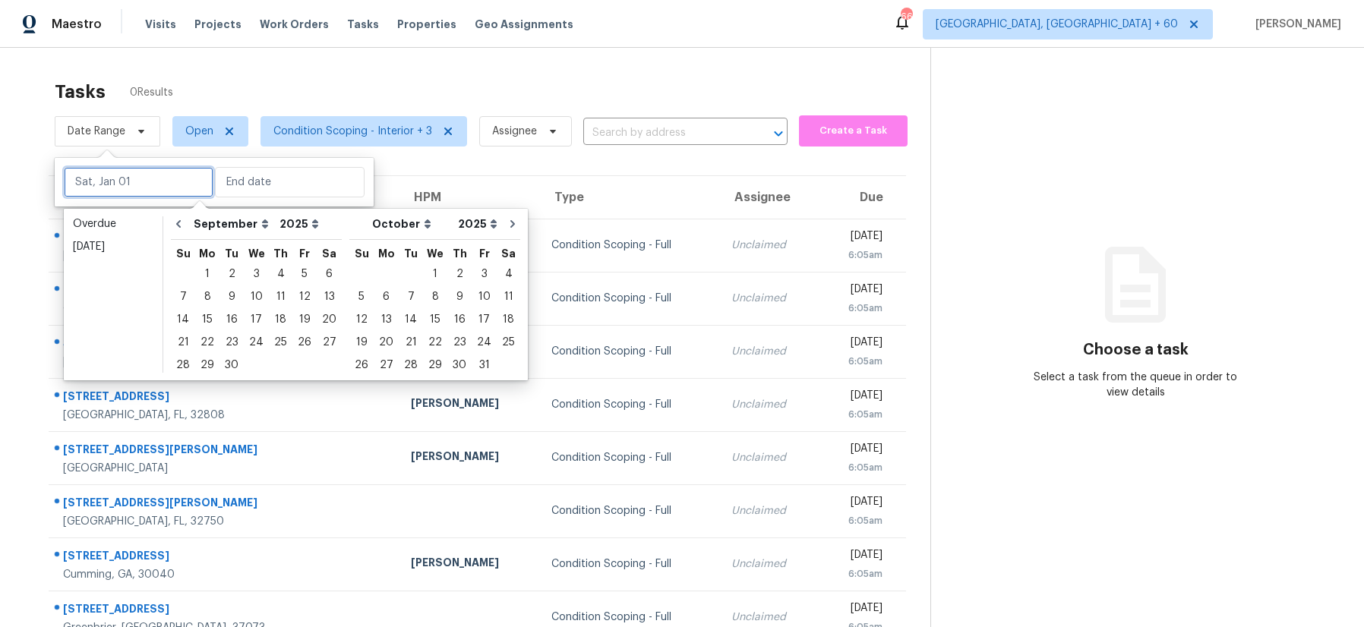
click at [122, 184] on input "text" at bounding box center [139, 182] width 150 height 30
type input "Sat, Sep 27"
click at [208, 340] on div "22" at bounding box center [207, 342] width 24 height 21
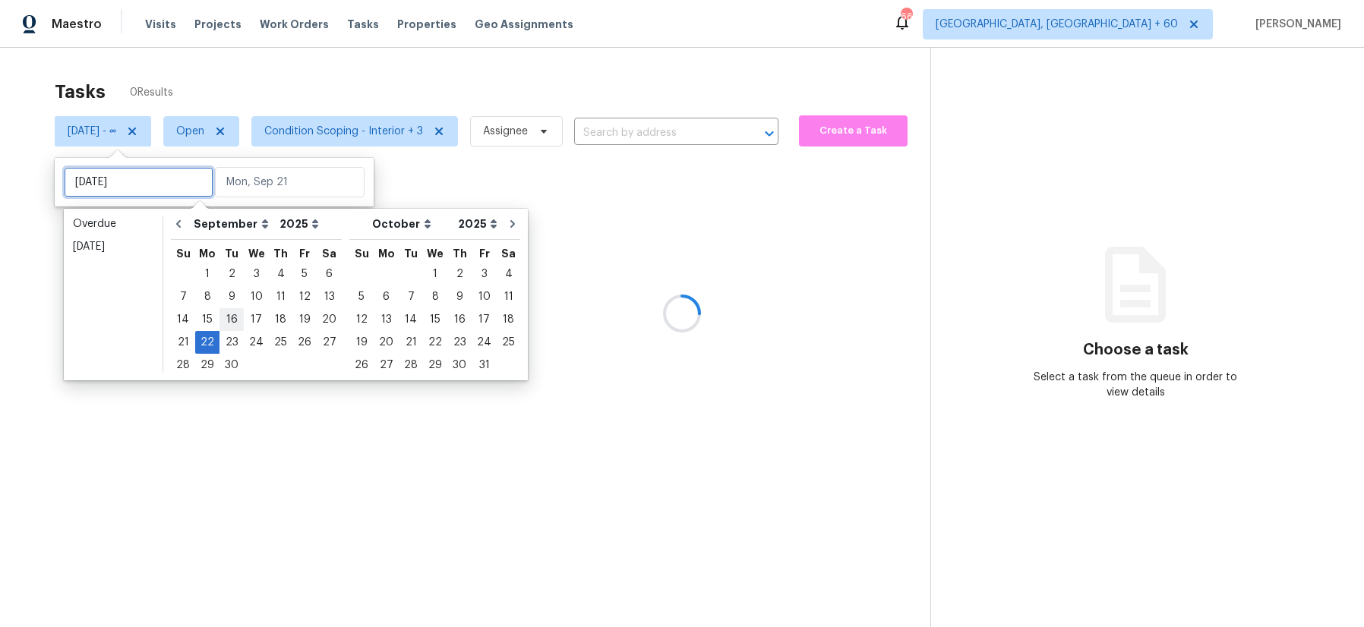
type input "Mon, Sep 15"
type input "Mon, Sep 22"
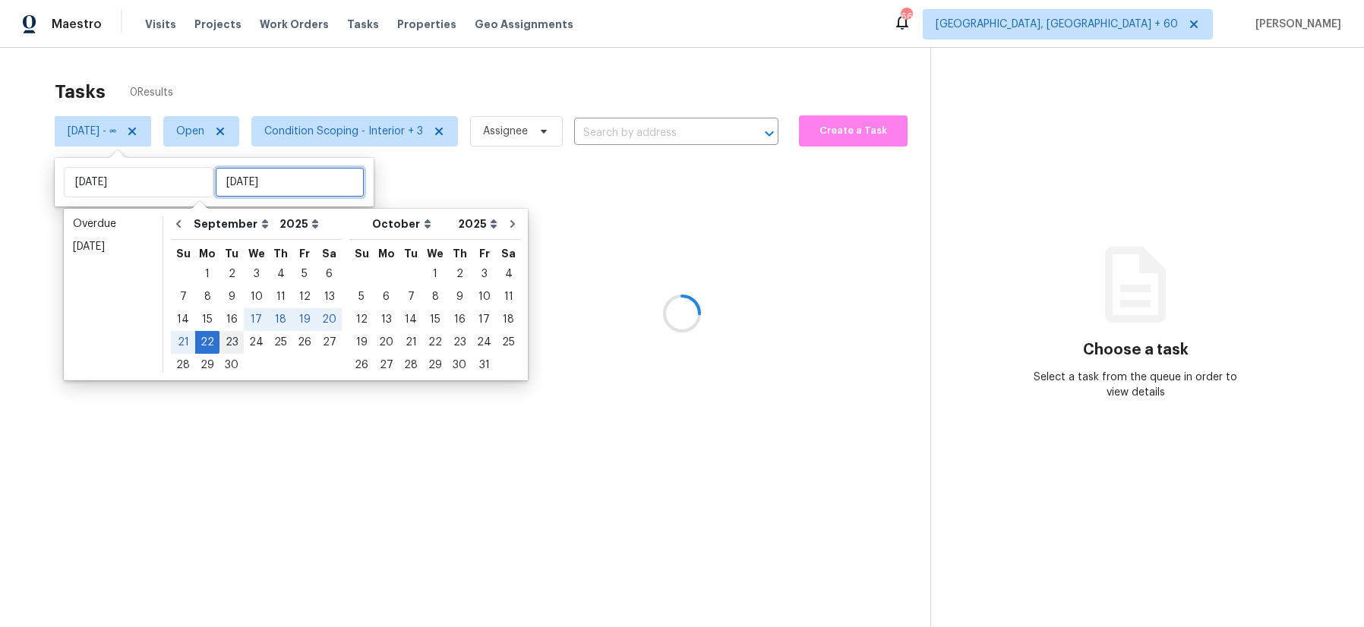
type input "Mon, Sep 22"
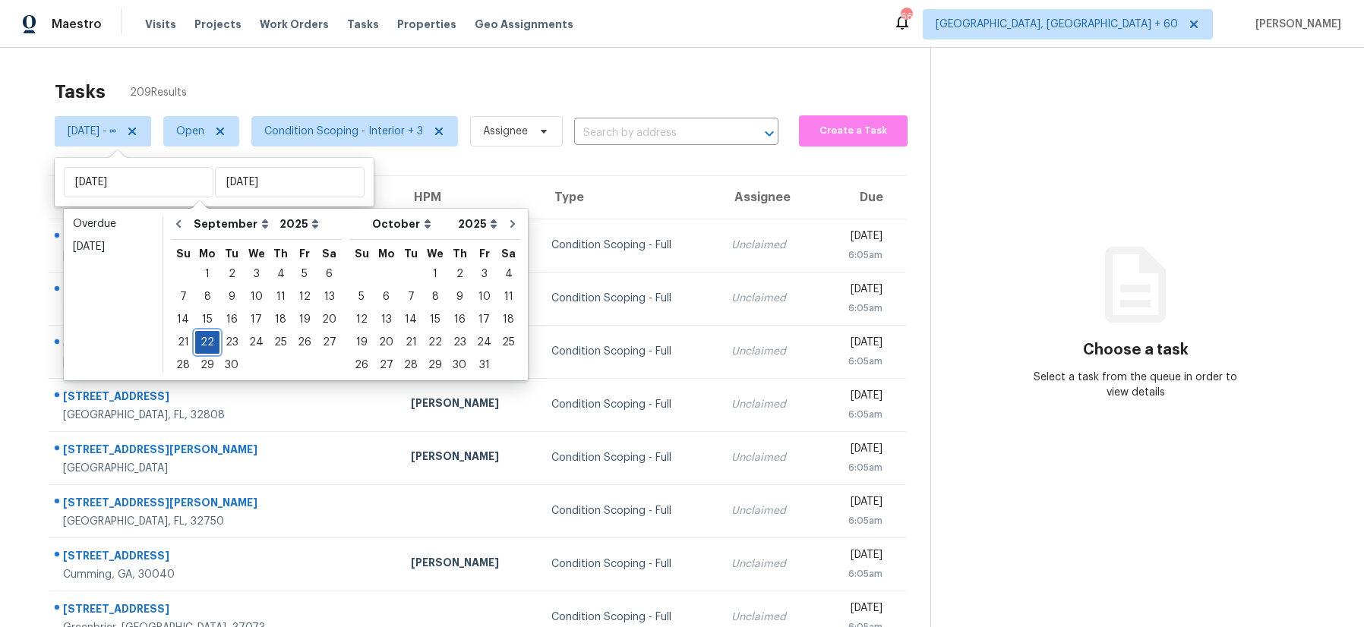
click at [203, 340] on div "22" at bounding box center [207, 342] width 24 height 21
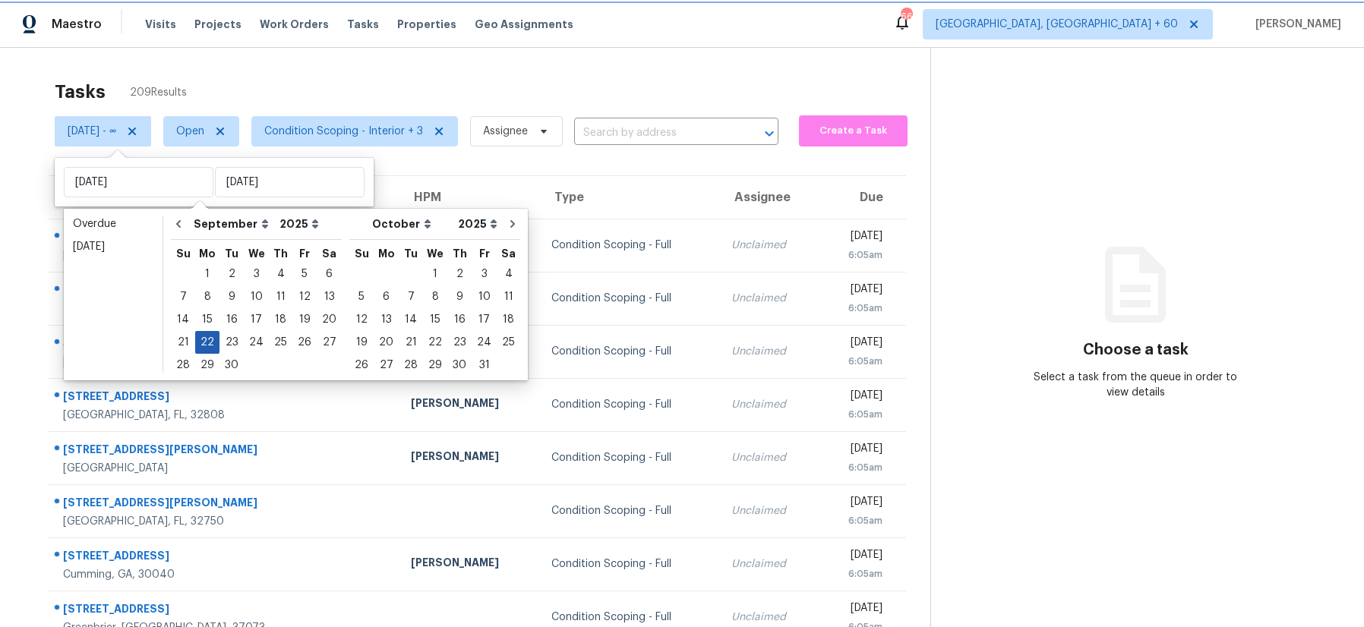
type input "Mon, Sep 22"
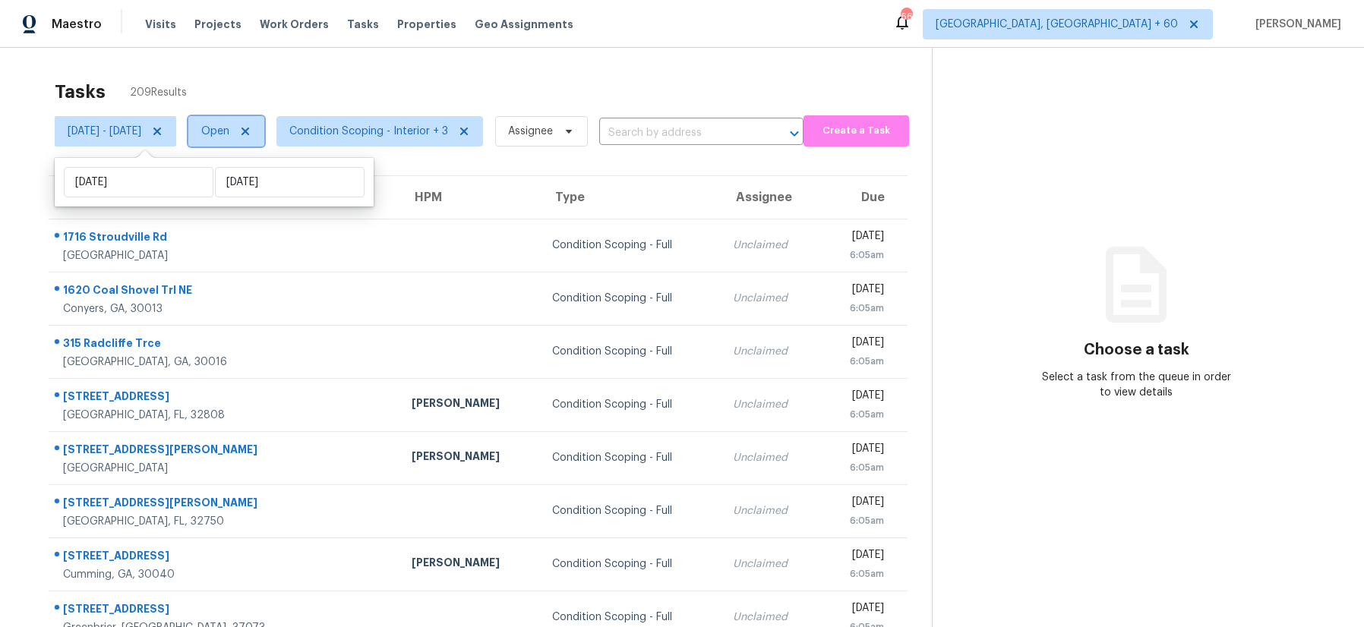
click at [264, 140] on span "Open" at bounding box center [226, 131] width 76 height 30
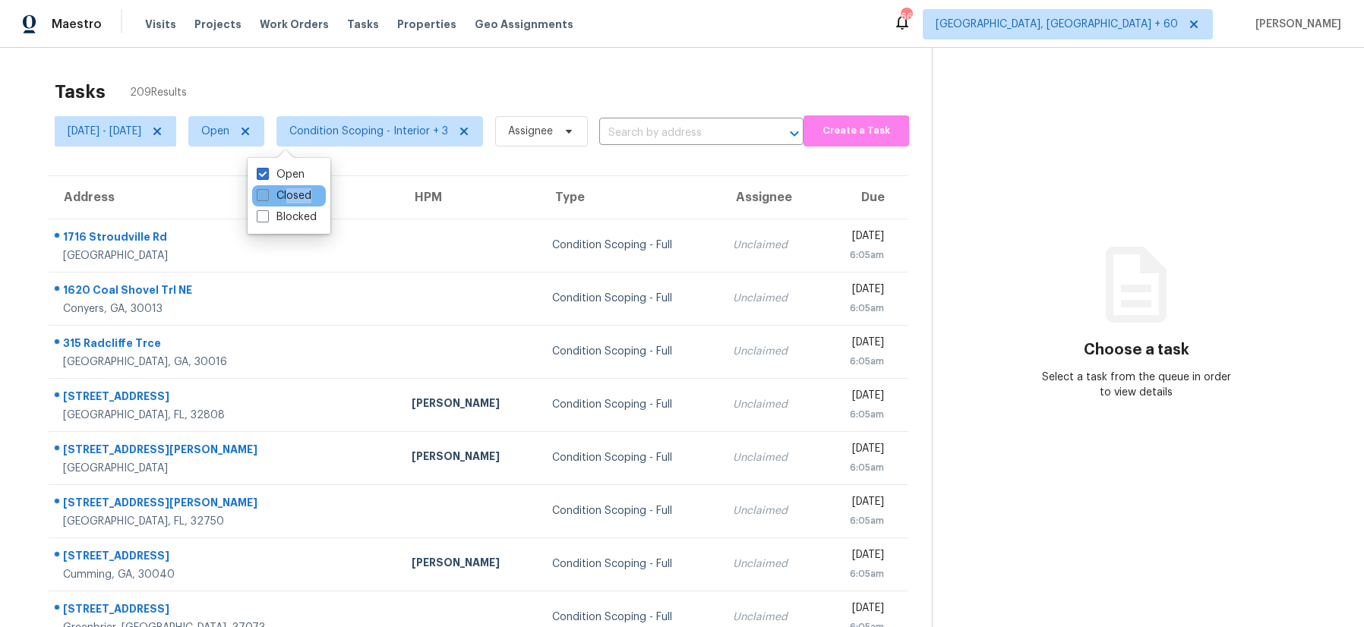
click at [287, 201] on div "Closed" at bounding box center [289, 195] width 74 height 21
click at [282, 191] on label "Closed" at bounding box center [284, 195] width 55 height 15
click at [267, 191] on input "Closed" at bounding box center [262, 193] width 10 height 10
checkbox input "true"
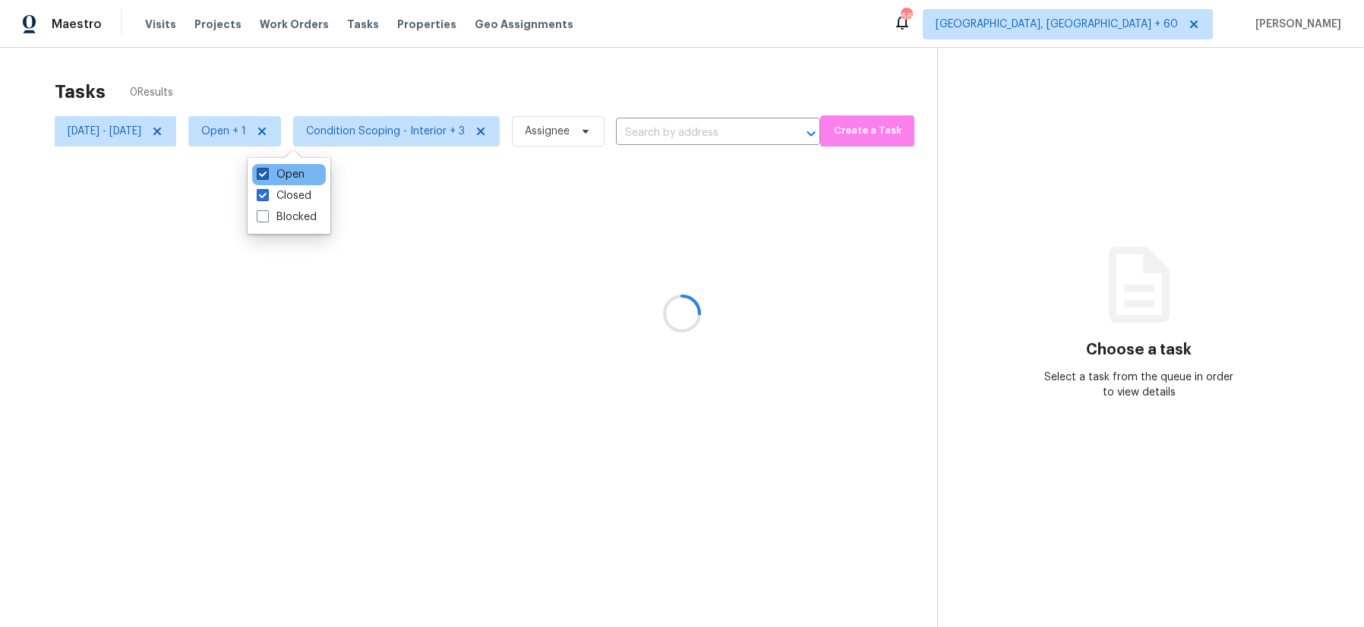
click at [282, 174] on label "Open" at bounding box center [281, 174] width 48 height 15
click at [267, 174] on input "Open" at bounding box center [262, 172] width 10 height 10
checkbox input "false"
click at [308, 89] on div at bounding box center [682, 313] width 1364 height 627
